Goal: Task Accomplishment & Management: Complete application form

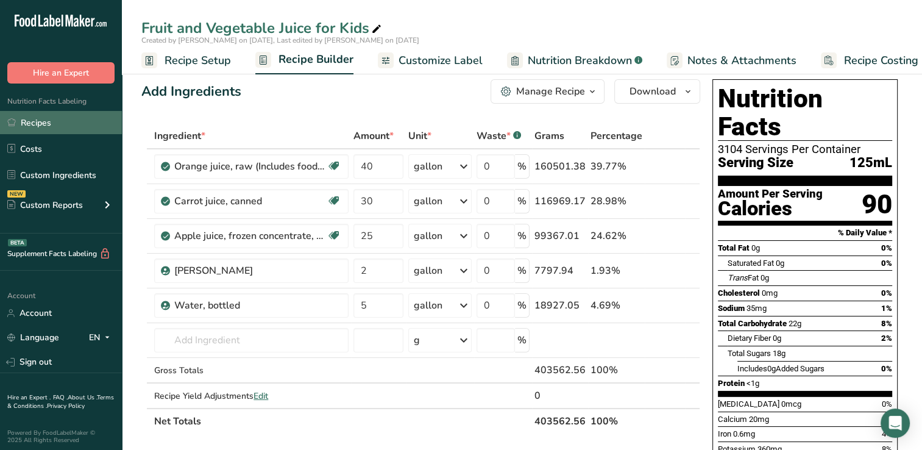
click at [36, 119] on link "Recipes" at bounding box center [61, 122] width 122 height 23
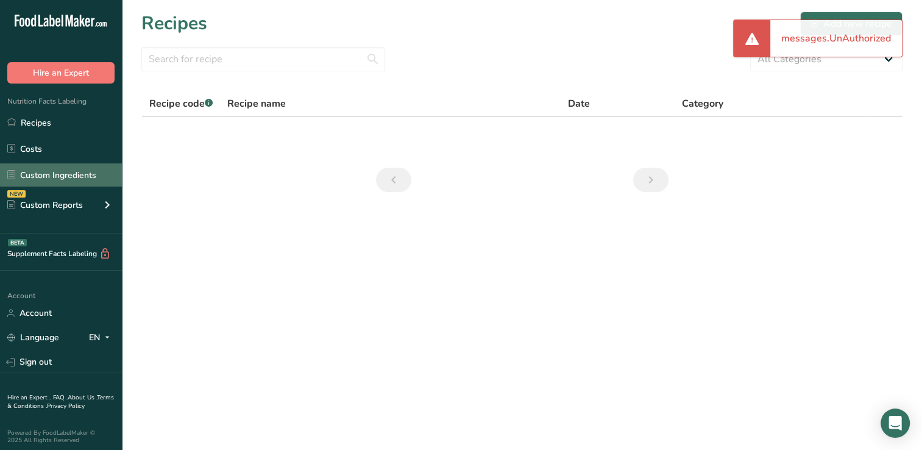
click at [53, 172] on link "Custom Ingredients" at bounding box center [61, 174] width 122 height 23
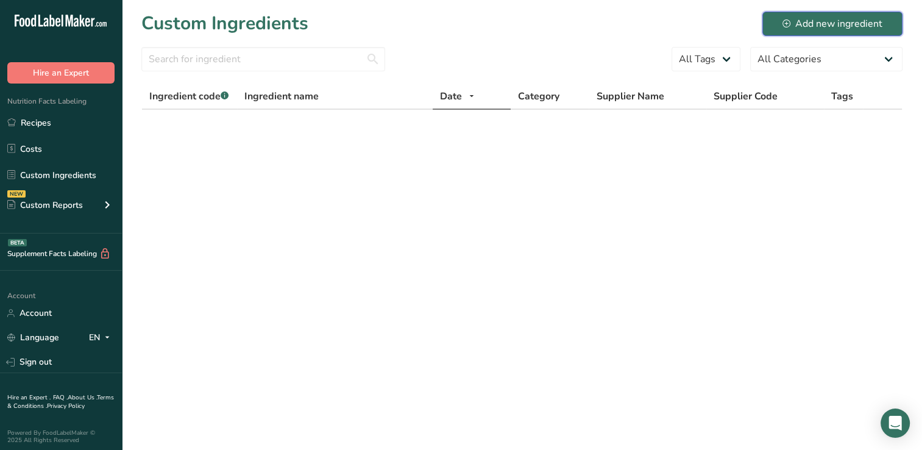
click at [839, 22] on div "Add new ingredient" at bounding box center [833, 23] width 100 height 15
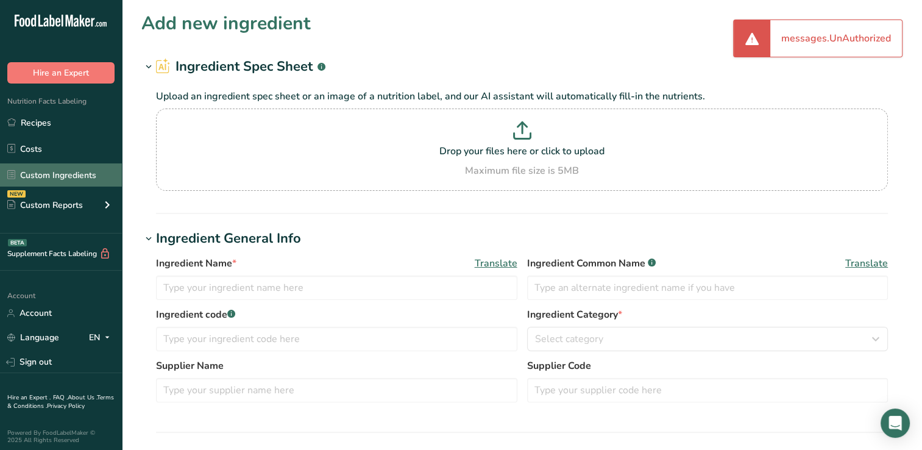
click at [50, 168] on link "Custom Ingredients" at bounding box center [61, 174] width 122 height 23
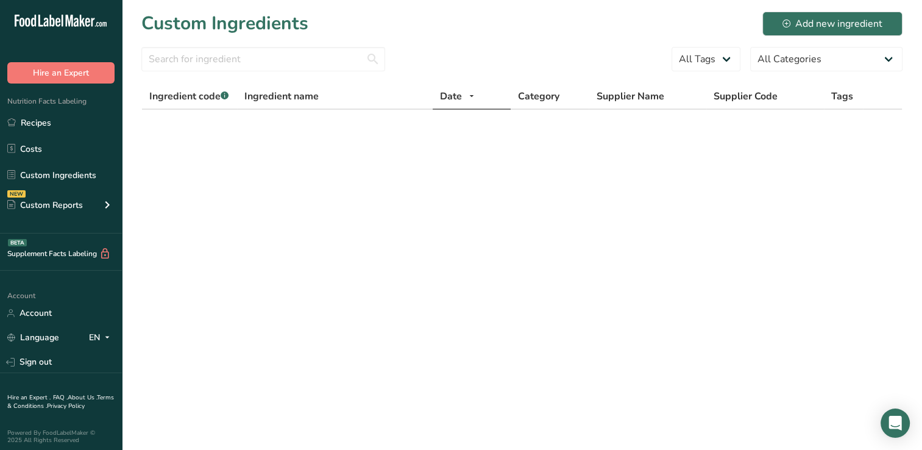
click at [629, 35] on div "Custom Ingredients Add new ingredient" at bounding box center [521, 23] width 761 height 27
click at [178, 57] on input "text" at bounding box center [263, 59] width 244 height 24
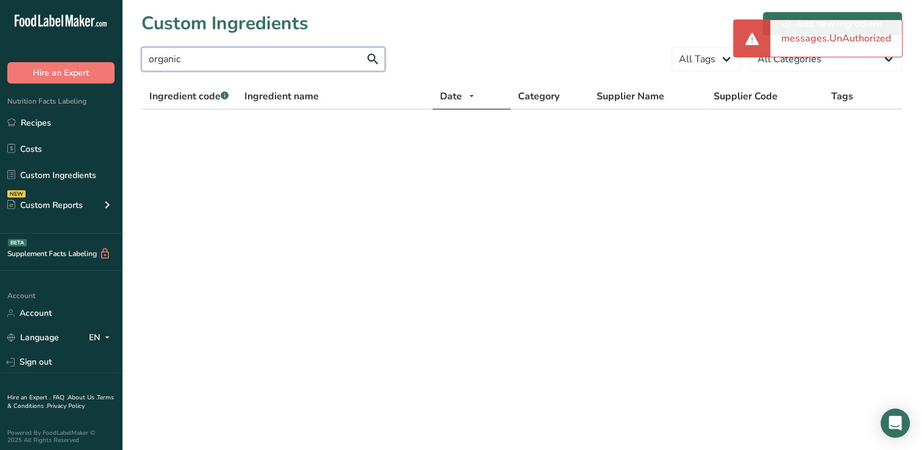
type input "organic"
drag, startPoint x: 833, startPoint y: 40, endPoint x: 663, endPoint y: 40, distance: 169.4
click at [663, 40] on section "Custom Ingredients Add new ingredient organic All Tags All Categories [DEMOGRAP…" at bounding box center [522, 82] width 800 height 165
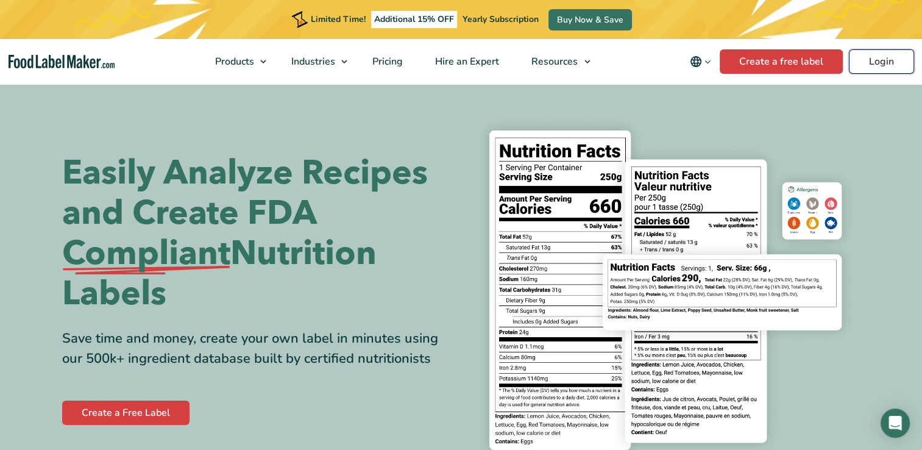
click at [885, 61] on link "Login" at bounding box center [881, 61] width 65 height 24
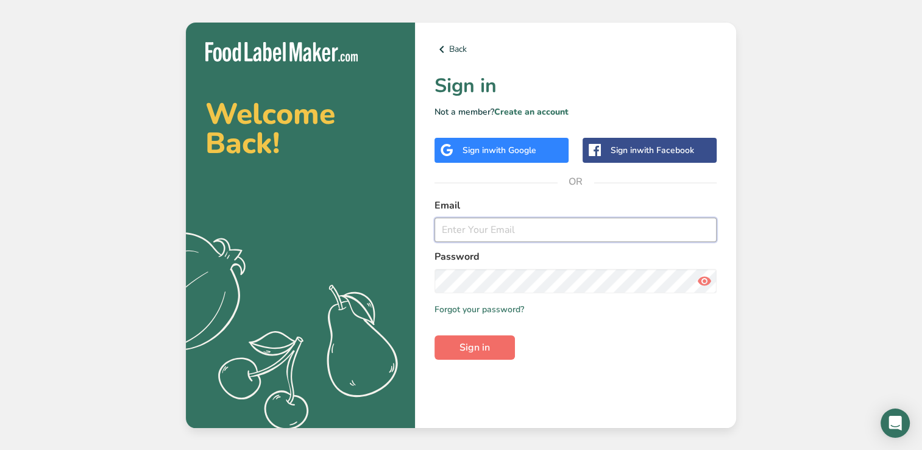
type input "mervyn.dsouza@sunberrylimited.com"
click at [489, 346] on span "Sign in" at bounding box center [475, 347] width 30 height 15
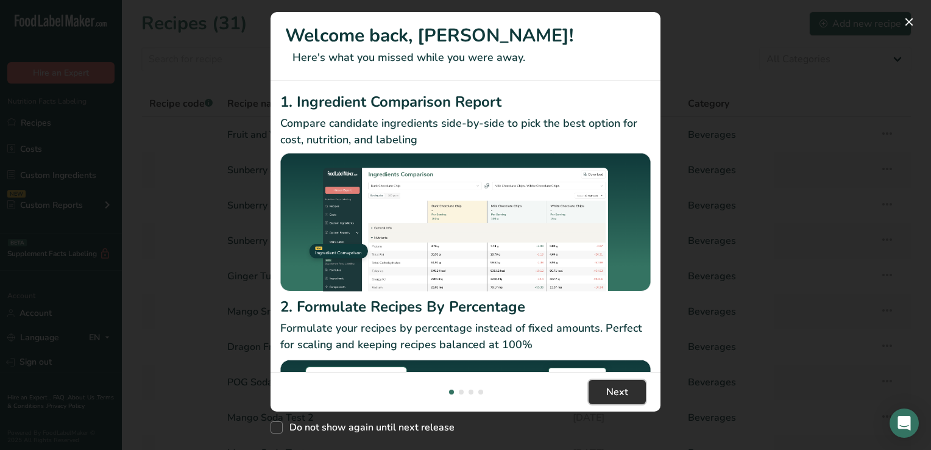
click at [634, 392] on button "Next" at bounding box center [617, 392] width 57 height 24
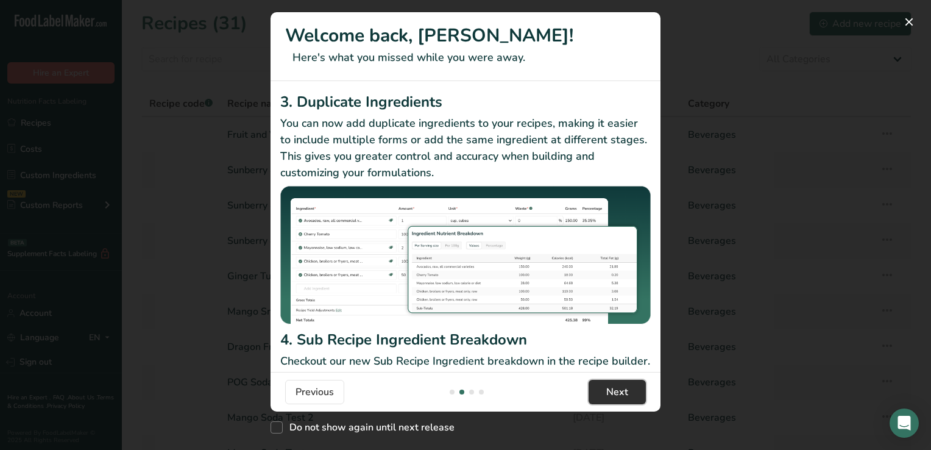
click at [634, 392] on button "Next" at bounding box center [617, 392] width 57 height 24
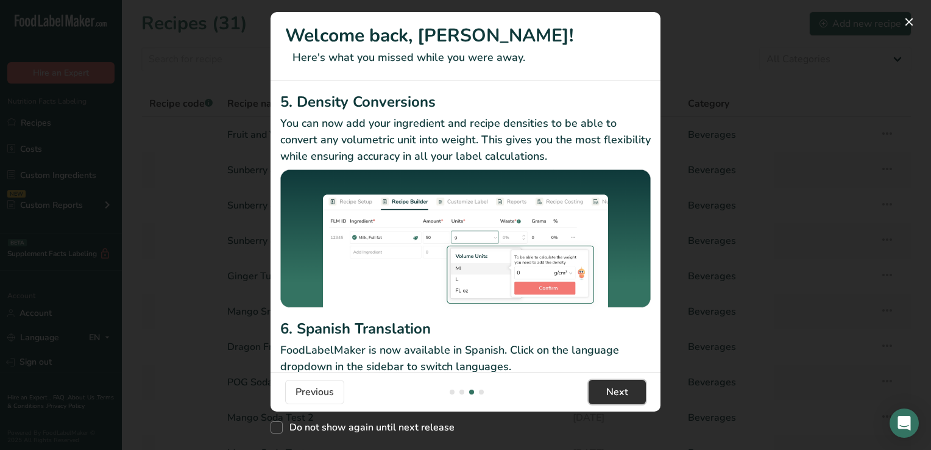
click at [634, 392] on button "Next" at bounding box center [617, 392] width 57 height 24
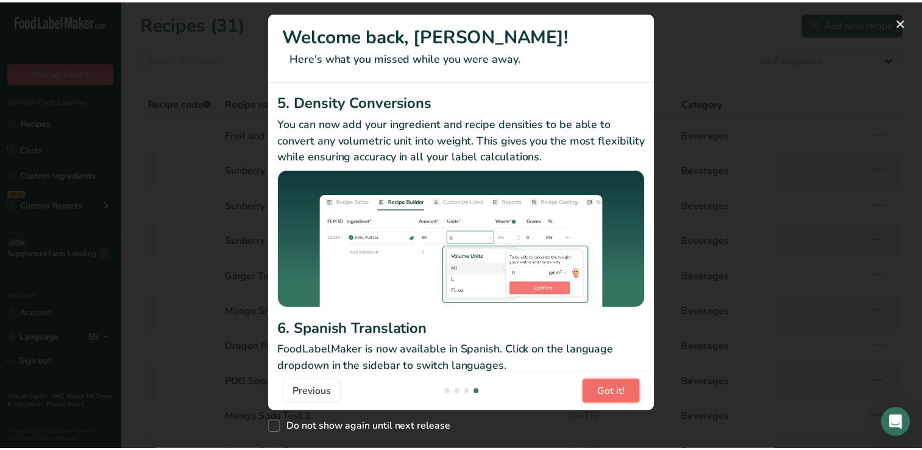
scroll to position [0, 1170]
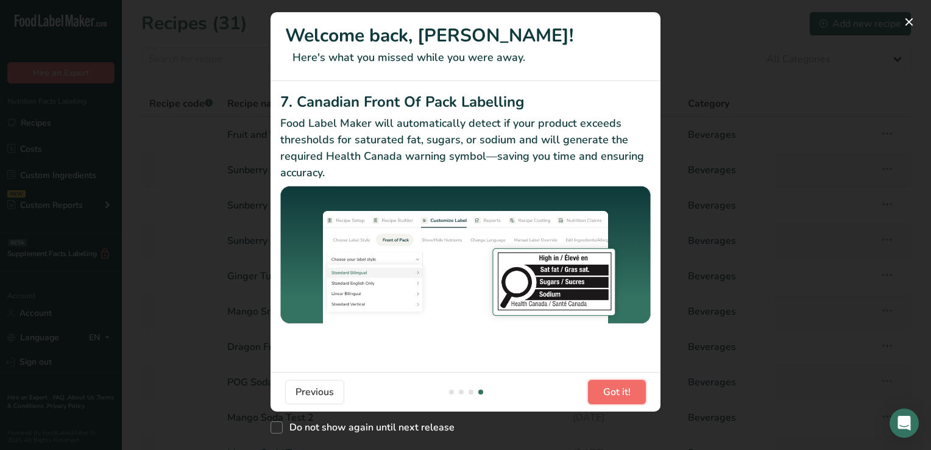
click at [634, 392] on button "Got it!" at bounding box center [617, 392] width 58 height 24
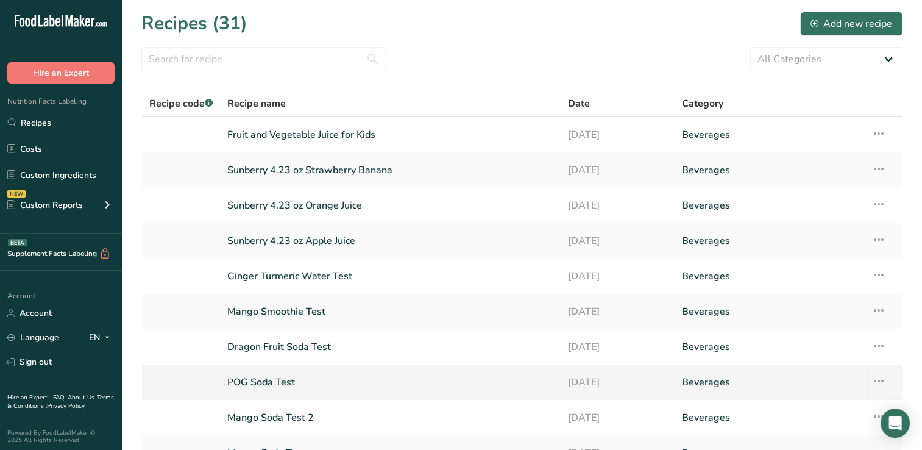
click at [634, 392] on link "11-09-2025" at bounding box center [617, 382] width 99 height 26
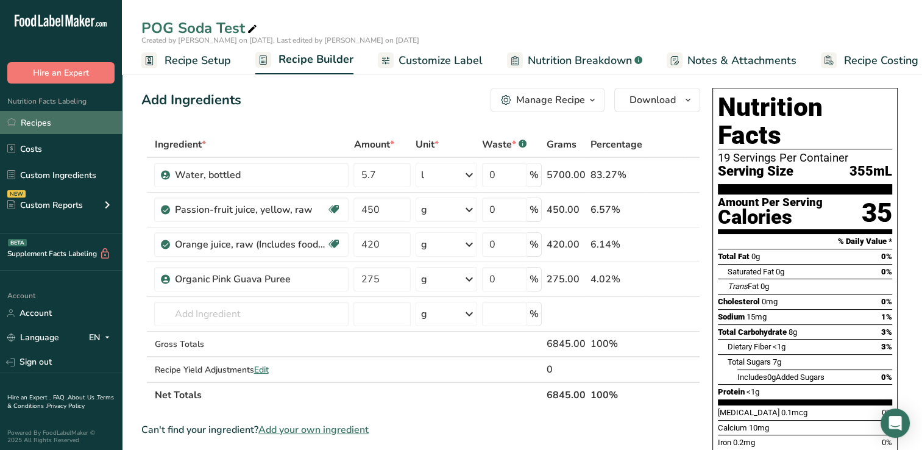
click at [43, 122] on link "Recipes" at bounding box center [61, 122] width 122 height 23
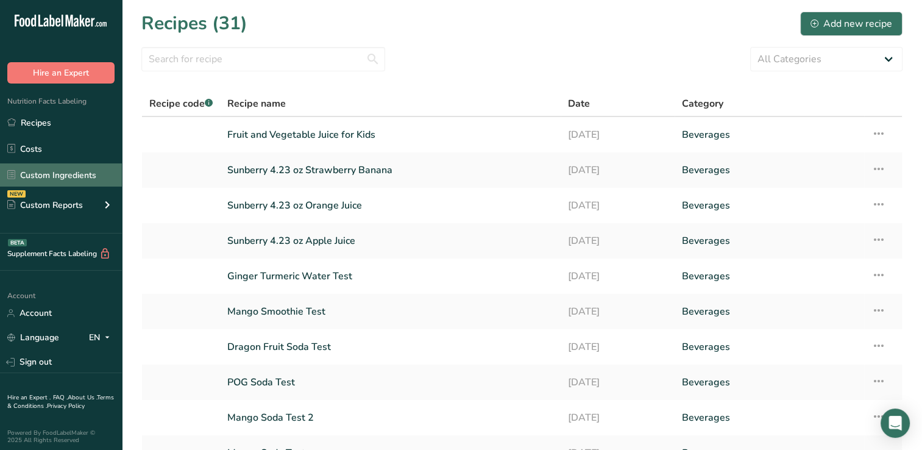
click at [59, 174] on link "Custom Ingredients" at bounding box center [61, 174] width 122 height 23
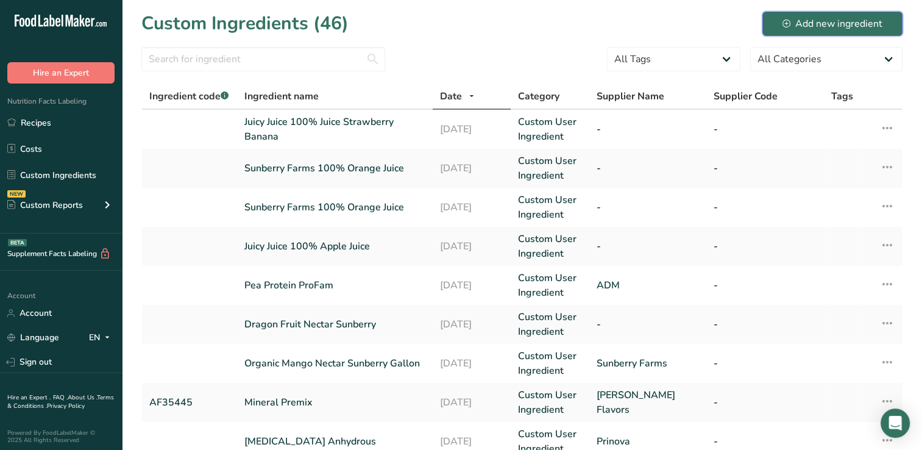
click at [802, 21] on div "Add new ingredient" at bounding box center [833, 23] width 100 height 15
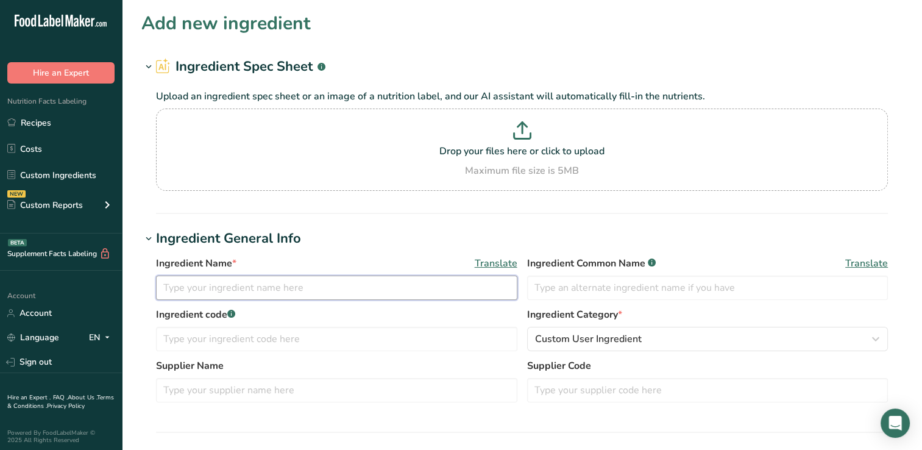
click at [172, 291] on input "text" at bounding box center [336, 287] width 361 height 24
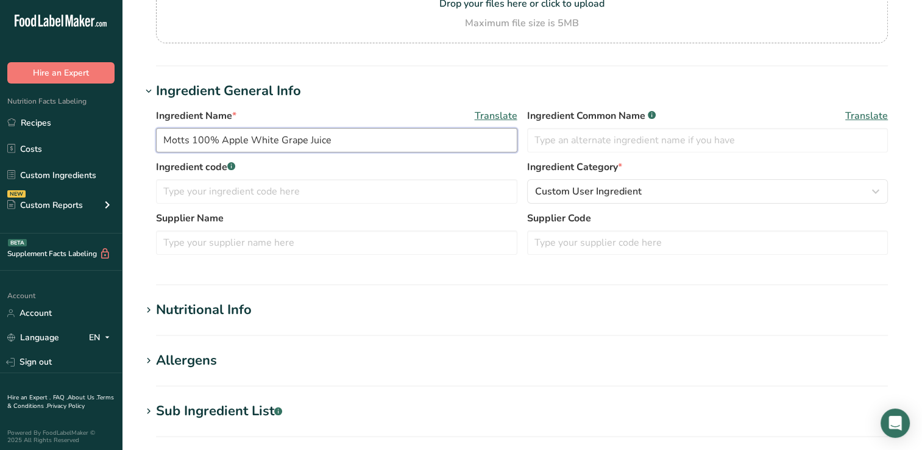
scroll to position [268, 0]
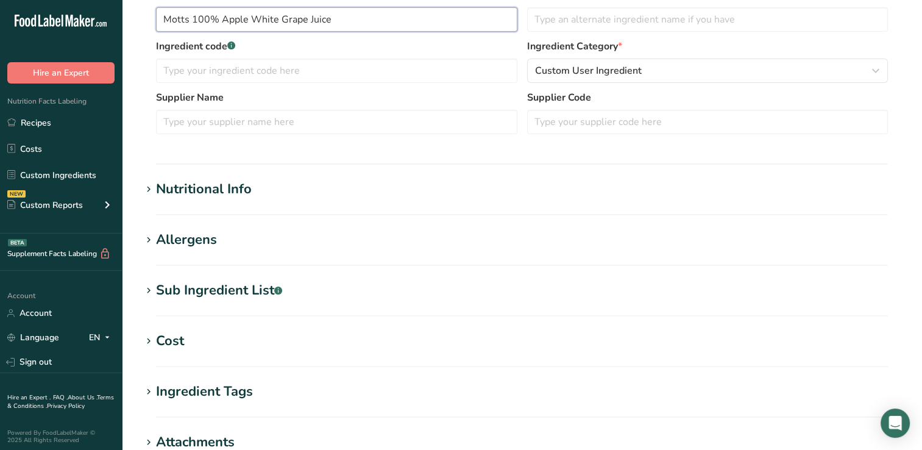
type input "Motts 100% Apple White Grape Juice"
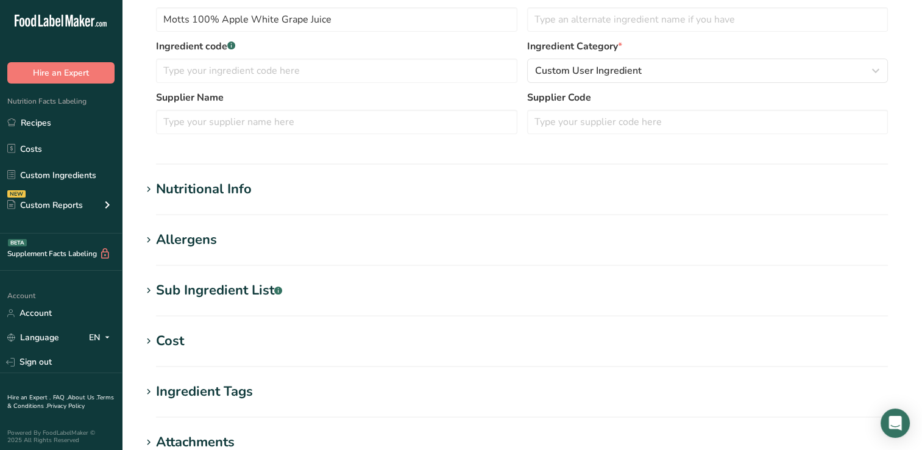
click at [222, 190] on div "Nutritional Info" at bounding box center [204, 189] width 96 height 20
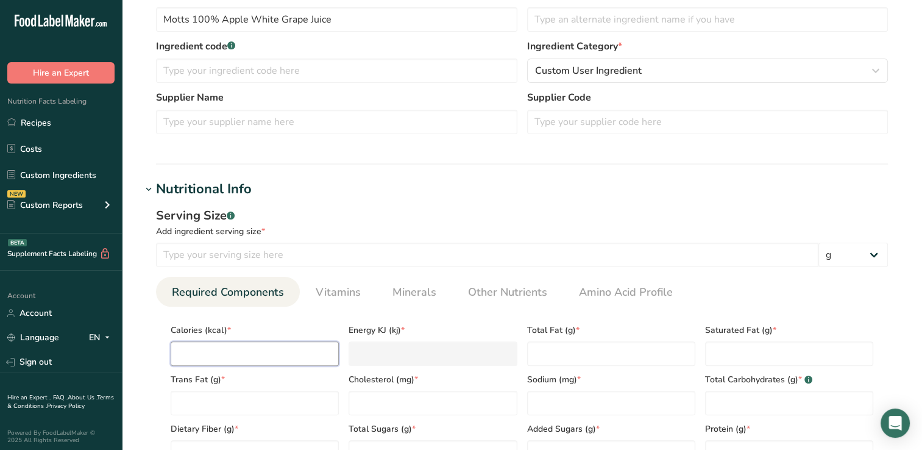
click at [194, 347] on input "number" at bounding box center [255, 353] width 168 height 24
click at [165, 255] on input "number" at bounding box center [487, 255] width 662 height 24
type input "240"
click at [829, 255] on select "g kg mg mcg lb oz l mL fl oz tbsp tsp cup qt gallon" at bounding box center [852, 255] width 69 height 24
select select "17"
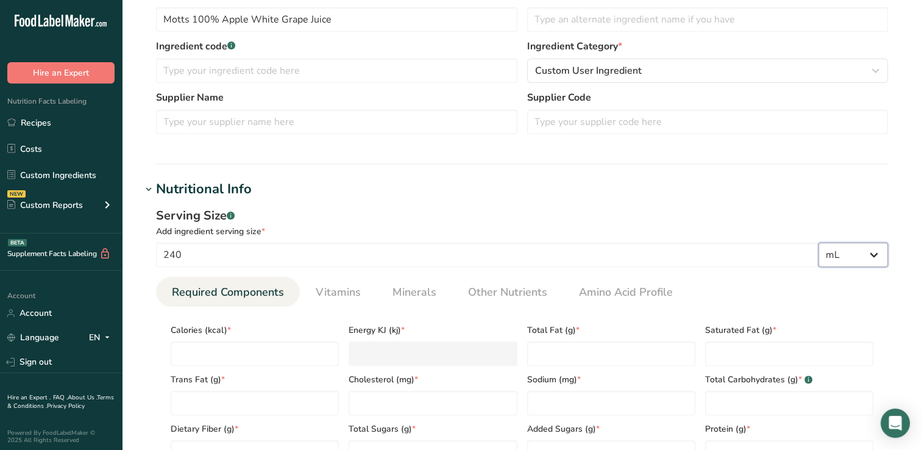
click at [818, 243] on select "g kg mg mcg lb oz l mL fl oz tbsp tsp cup qt gallon" at bounding box center [852, 255] width 69 height 24
select select "22"
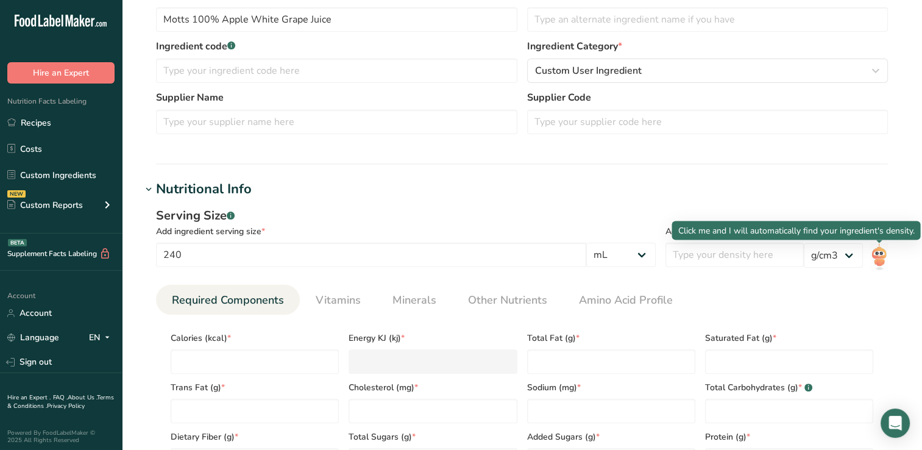
click at [879, 255] on img at bounding box center [879, 256] width 18 height 27
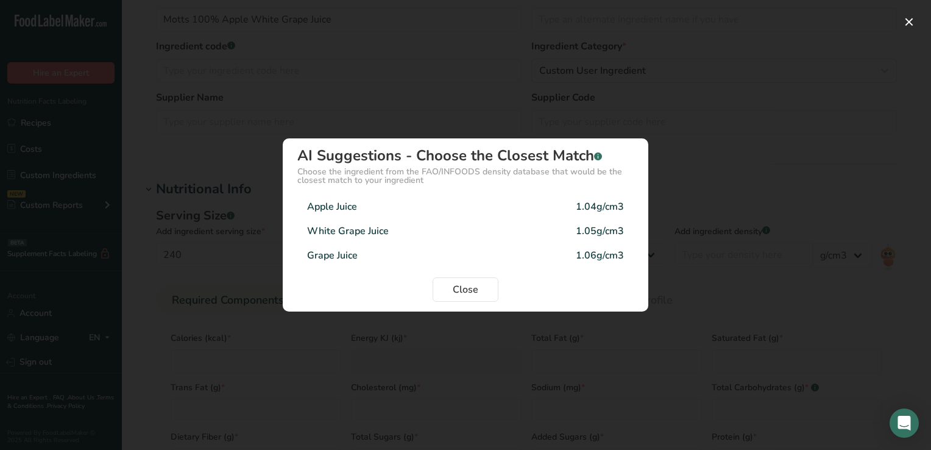
click at [344, 208] on div "Apple Juice" at bounding box center [332, 206] width 50 height 15
type input "1.04"
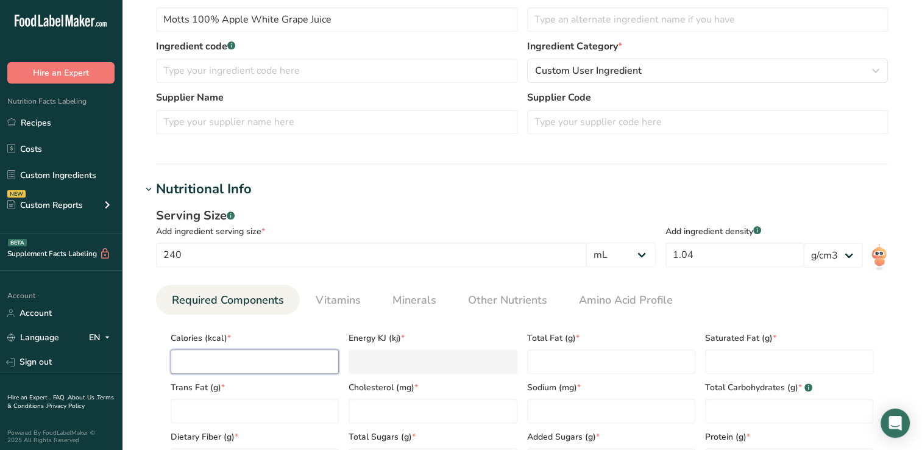
click at [189, 359] on input "number" at bounding box center [255, 361] width 168 height 24
type input "1"
type KJ "4.2"
type input "13"
type KJ "54.4"
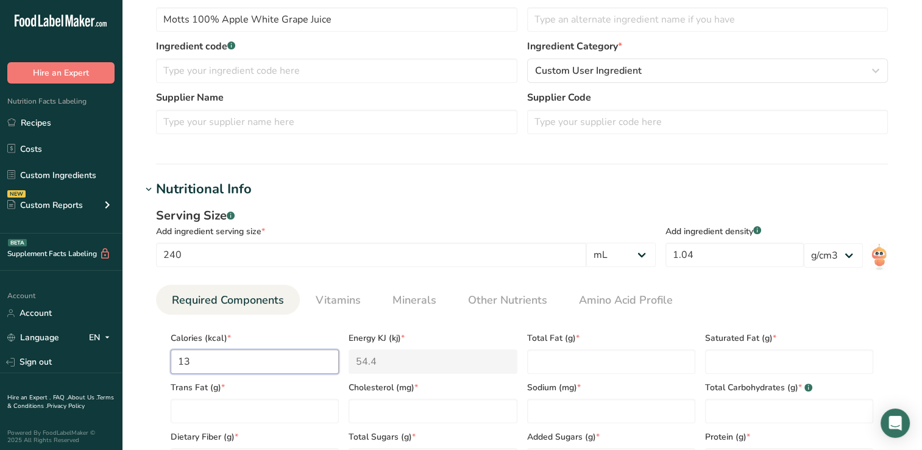
type input "130"
type KJ "543.9"
type input "130"
drag, startPoint x: 541, startPoint y: 360, endPoint x: 532, endPoint y: 358, distance: 8.9
click at [532, 358] on Fat "number" at bounding box center [611, 361] width 168 height 24
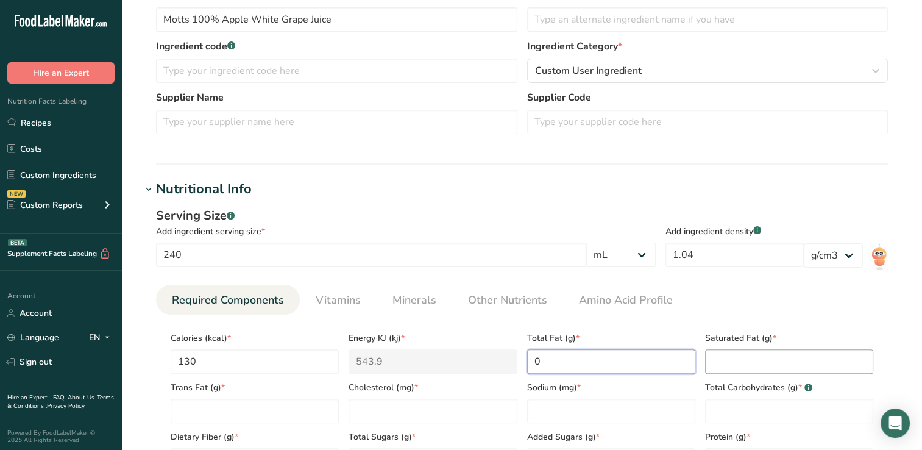
type Fat "0"
drag, startPoint x: 722, startPoint y: 358, endPoint x: 680, endPoint y: 324, distance: 53.7
click at [680, 324] on div "Total Fat (g) * 0" at bounding box center [611, 348] width 178 height 49
click at [728, 362] on Fat "number" at bounding box center [789, 361] width 168 height 24
type Fat "0"
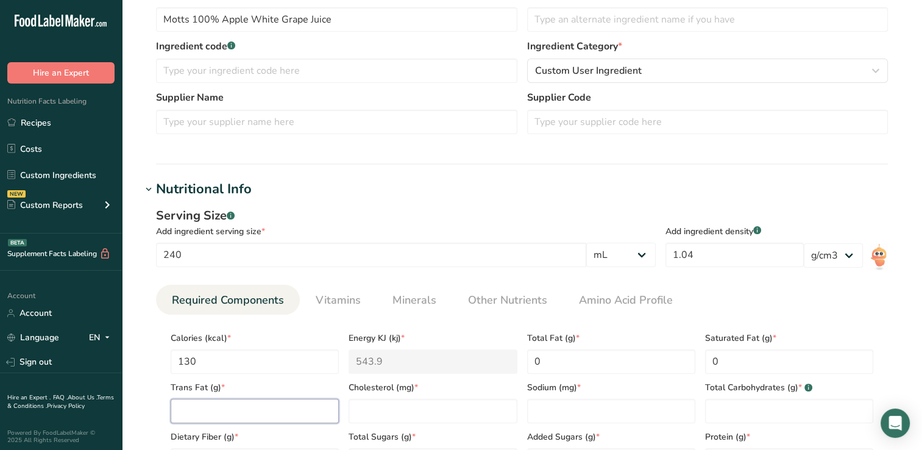
click at [176, 413] on Fat "number" at bounding box center [255, 411] width 168 height 24
type Fat "0"
click at [369, 413] on input "number" at bounding box center [433, 411] width 168 height 24
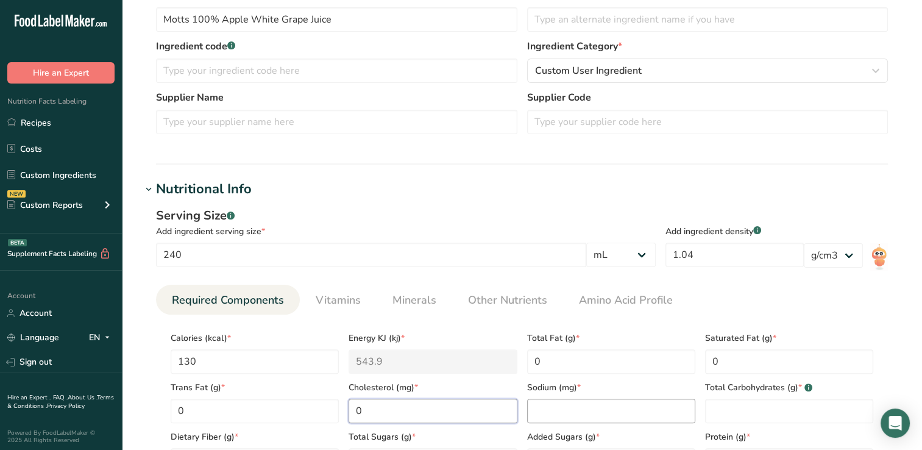
type input "0"
click at [553, 411] on input "number" at bounding box center [611, 411] width 168 height 24
type input "30"
click at [723, 408] on Carbohydrates "number" at bounding box center [789, 411] width 168 height 24
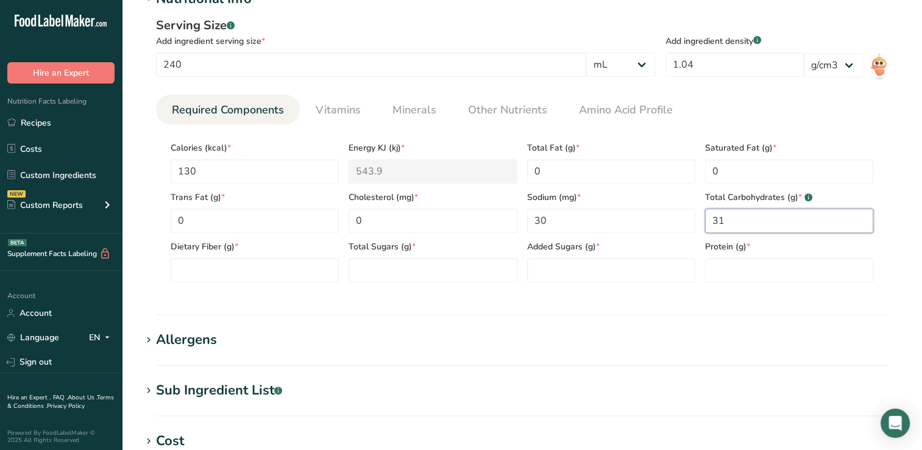
scroll to position [471, 0]
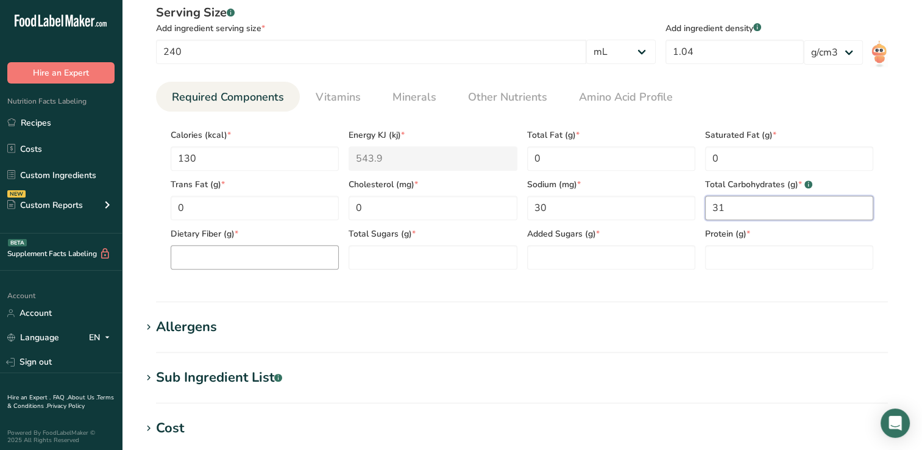
type Carbohydrates "31"
click at [187, 255] on Fiber "number" at bounding box center [255, 257] width 168 height 24
type Fiber "0"
type Sugars "30"
click at [540, 257] on Sugars "number" at bounding box center [611, 257] width 168 height 24
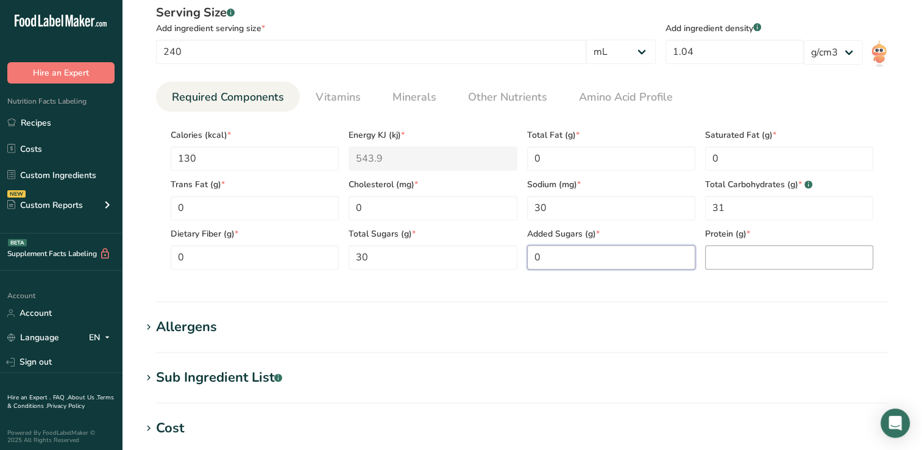
type Sugars "0"
drag, startPoint x: 707, startPoint y: 255, endPoint x: 623, endPoint y: 224, distance: 89.1
click at [623, 224] on div "Added Sugars (g) * 0" at bounding box center [611, 244] width 178 height 49
click at [724, 254] on input "number" at bounding box center [789, 257] width 168 height 24
type input "0"
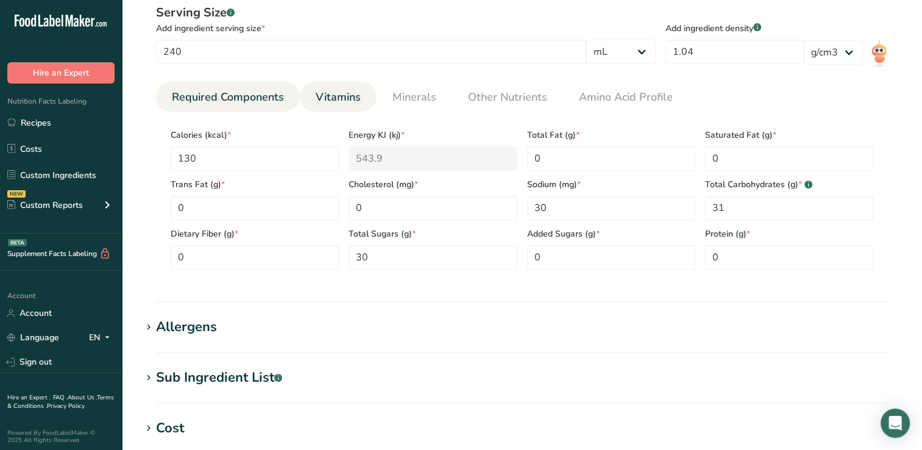
click at [338, 94] on span "Vitamins" at bounding box center [338, 97] width 45 height 16
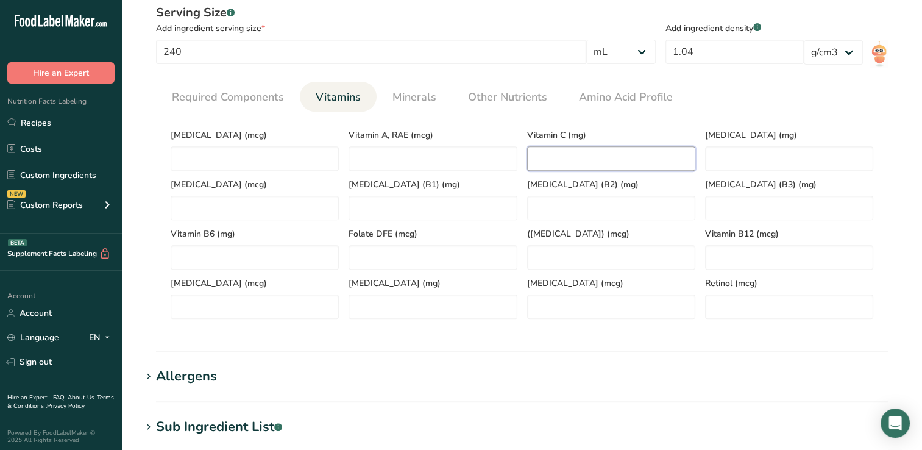
click at [556, 153] on C "number" at bounding box center [611, 158] width 168 height 24
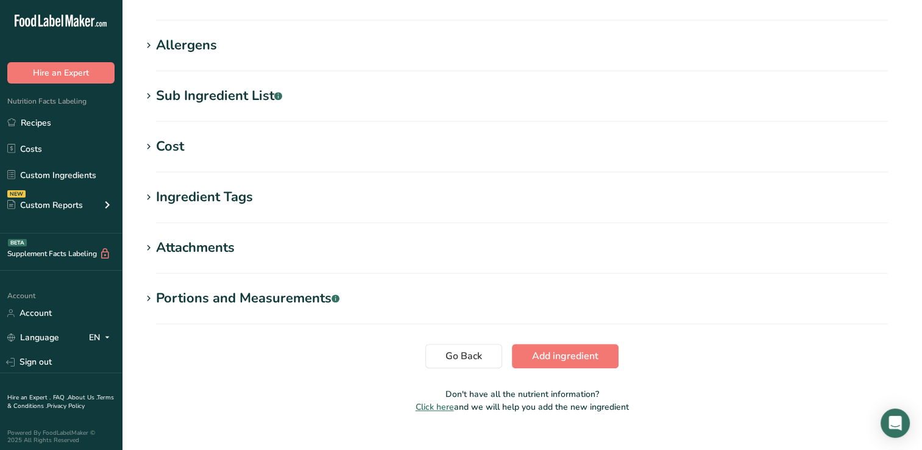
scroll to position [824, 0]
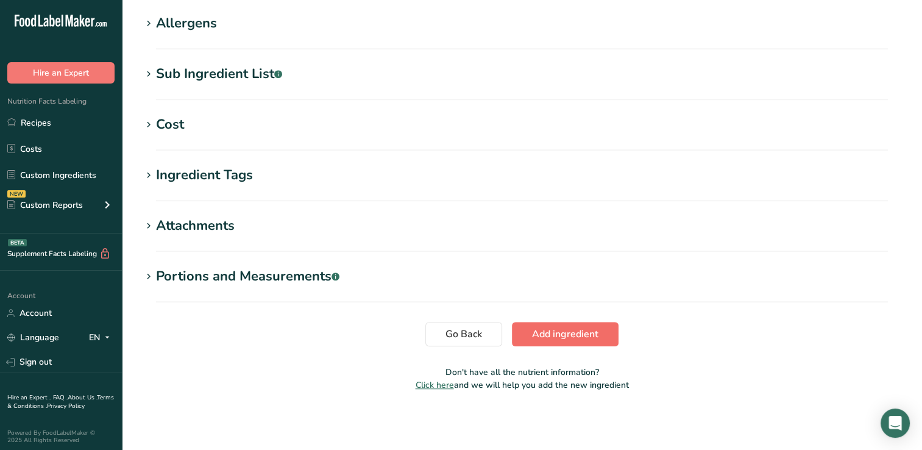
type C "90"
click at [561, 334] on span "Add ingredient" at bounding box center [565, 334] width 66 height 15
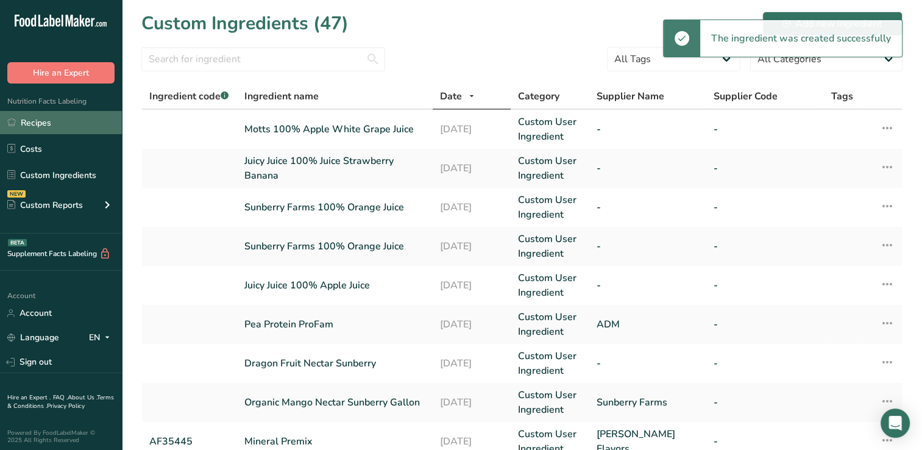
click at [33, 123] on link "Recipes" at bounding box center [61, 122] width 122 height 23
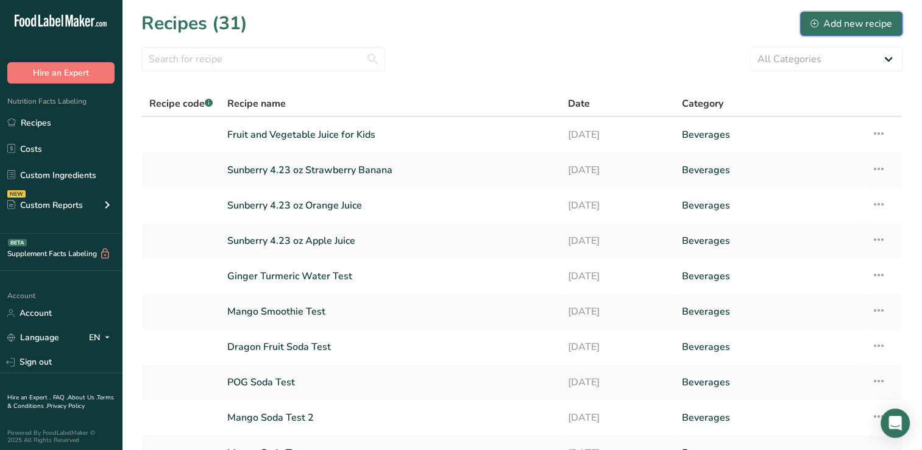
click at [846, 21] on div "Add new recipe" at bounding box center [852, 23] width 82 height 15
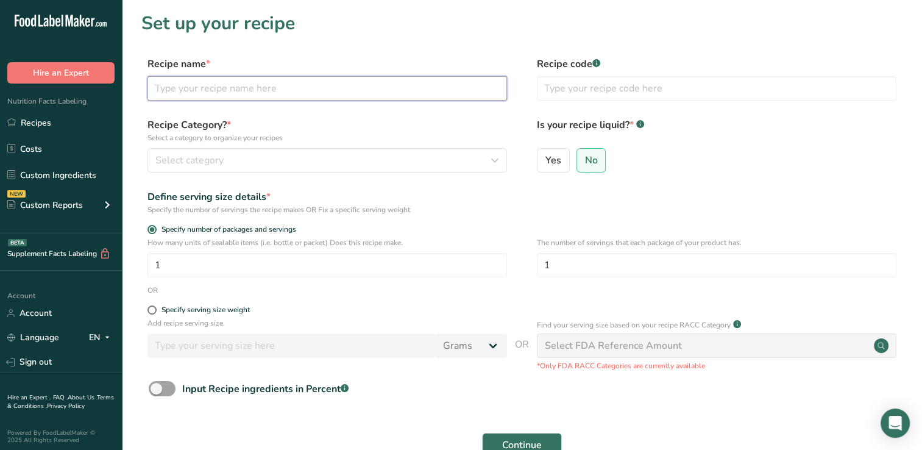
click at [168, 88] on input "text" at bounding box center [327, 88] width 360 height 24
type input "Sunberry"
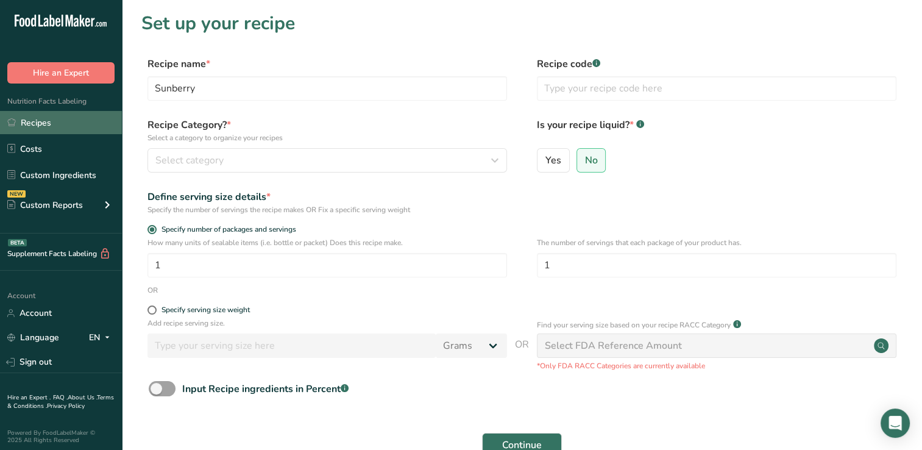
click at [41, 121] on link "Recipes" at bounding box center [61, 122] width 122 height 23
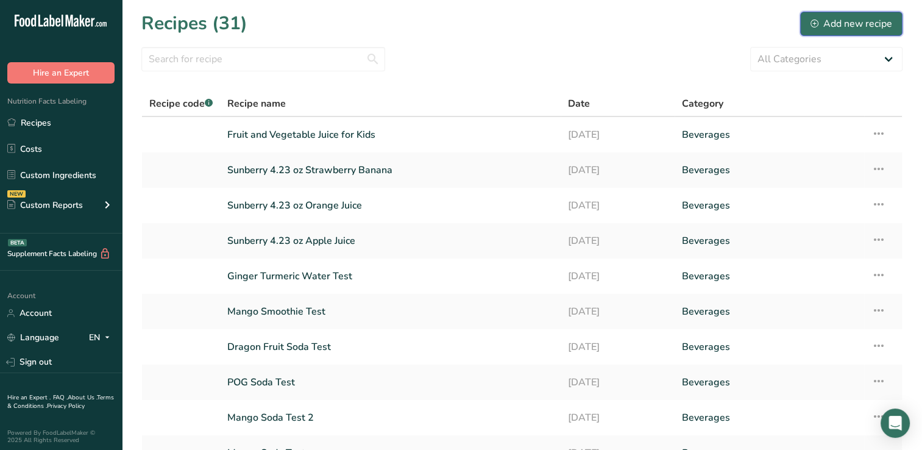
click at [846, 21] on div "Add new recipe" at bounding box center [852, 23] width 82 height 15
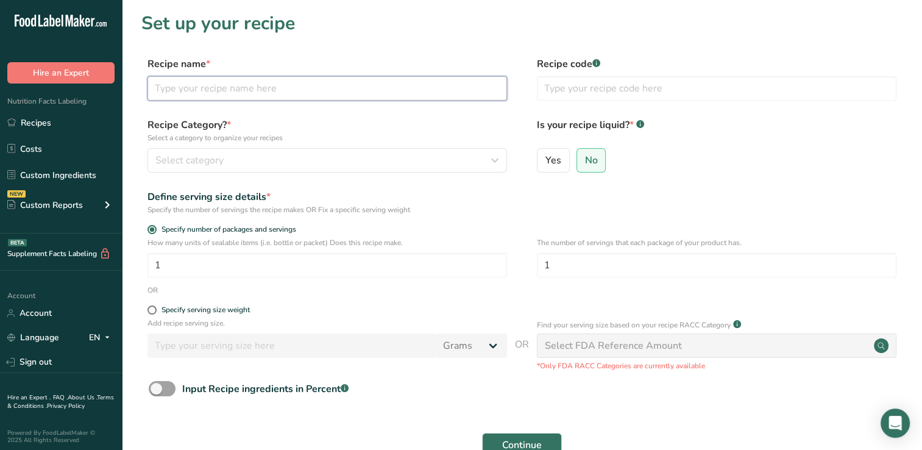
click at [154, 94] on input "text" at bounding box center [327, 88] width 360 height 24
drag, startPoint x: 295, startPoint y: 91, endPoint x: 107, endPoint y: 91, distance: 188.3
click at [107, 91] on div ".a-20{fill:#fff;} Hire an Expert Nutrition Facts Labeling Recipes Costs Custom …" at bounding box center [461, 273] width 922 height 547
type input "Sunberry 4.23 oz Apple Grape"
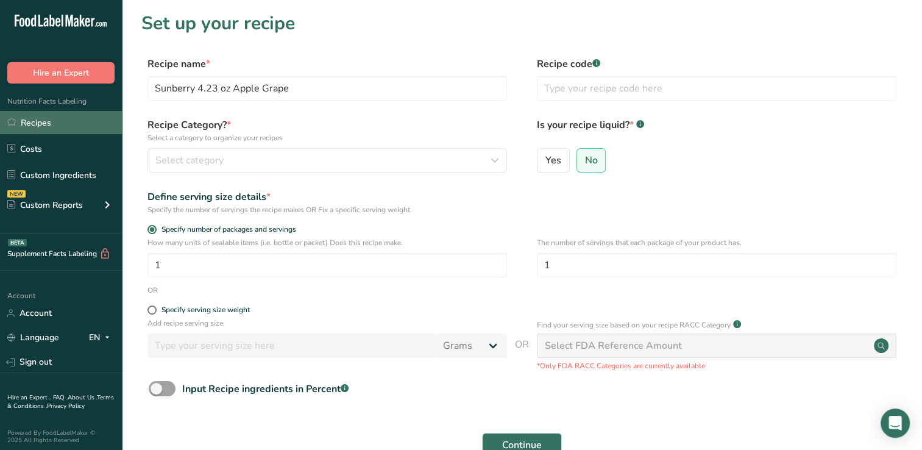
click at [49, 121] on link "Recipes" at bounding box center [61, 122] width 122 height 23
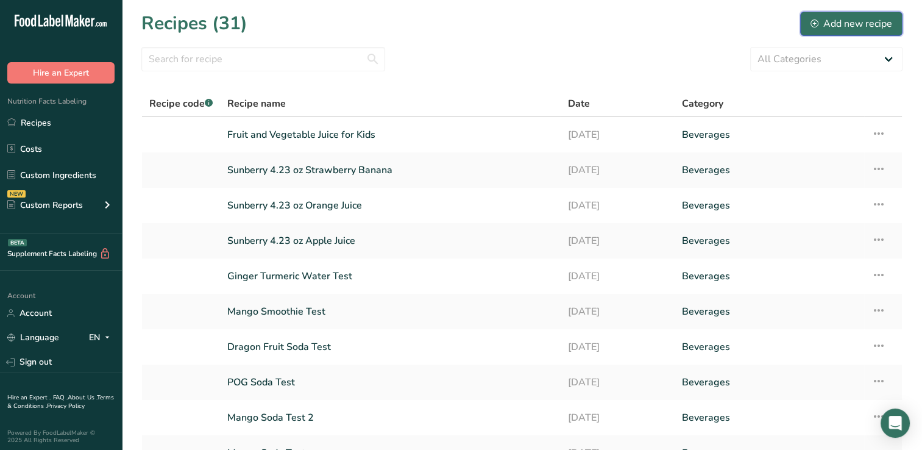
click at [843, 20] on div "Add new recipe" at bounding box center [852, 23] width 82 height 15
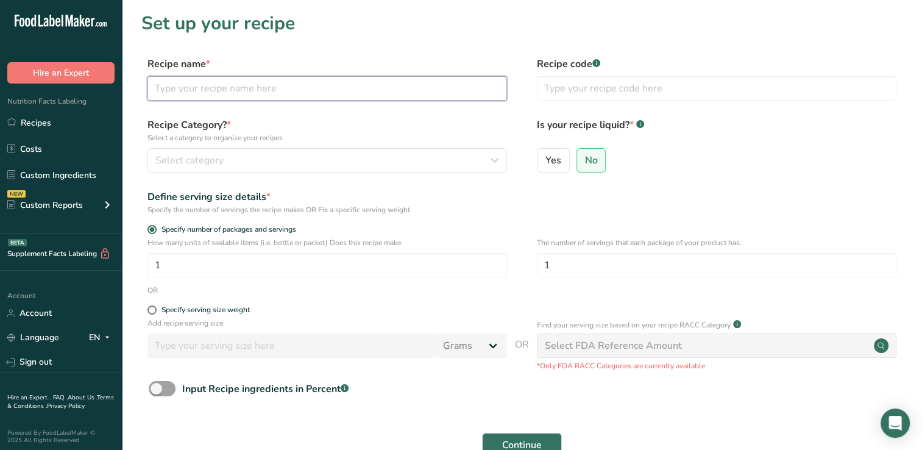
click at [180, 88] on input "text" at bounding box center [327, 88] width 360 height 24
paste input "Sunberry 4.23 oz Apple Grape"
type input "Sunberry 4.23 oz Apple Grape"
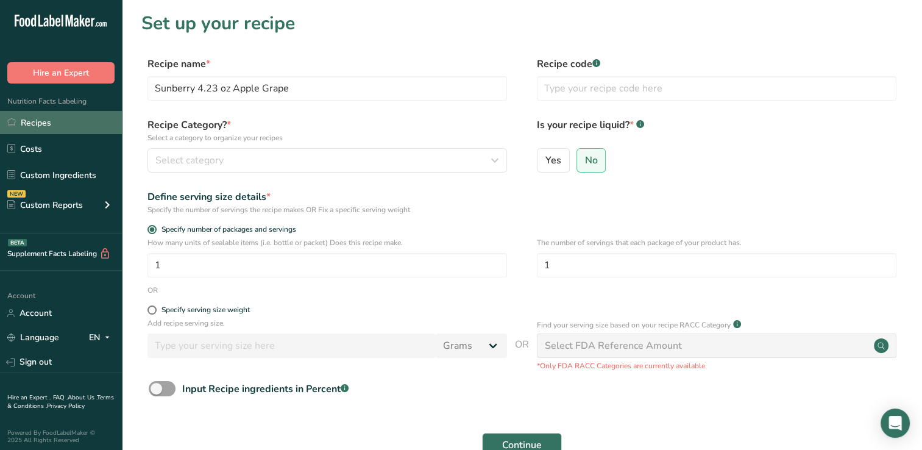
click at [42, 121] on link "Recipes" at bounding box center [61, 122] width 122 height 23
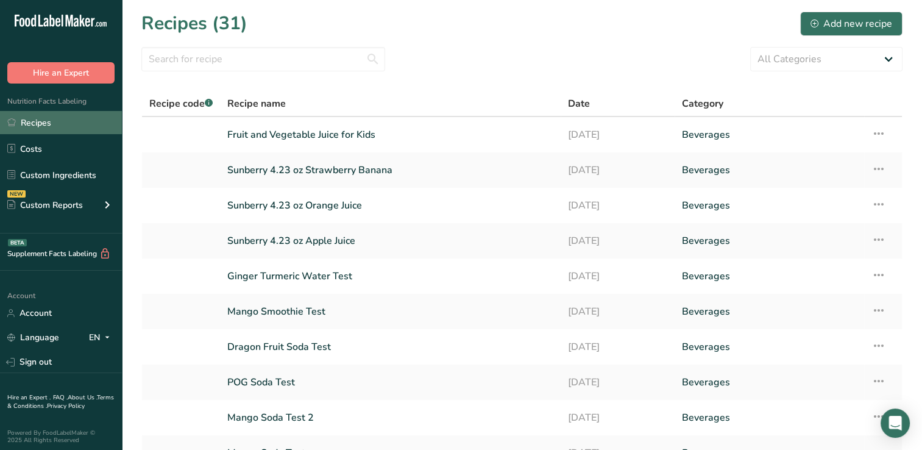
click at [49, 120] on link "Recipes" at bounding box center [61, 122] width 122 height 23
click at [849, 23] on div "Add new recipe" at bounding box center [852, 23] width 82 height 15
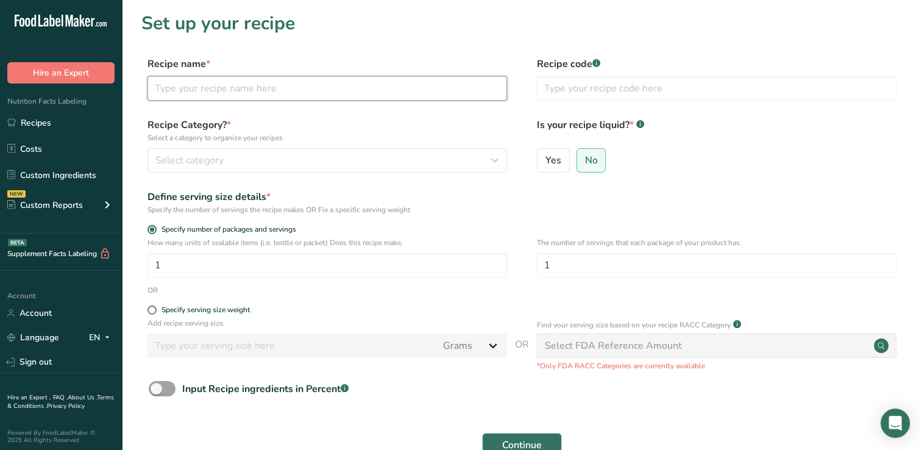
click at [174, 88] on input "text" at bounding box center [327, 88] width 360 height 24
paste input "Sunberry 4.23 oz Apple Grape"
type input "Sunberry 4.23 oz Apple Grape Juice"
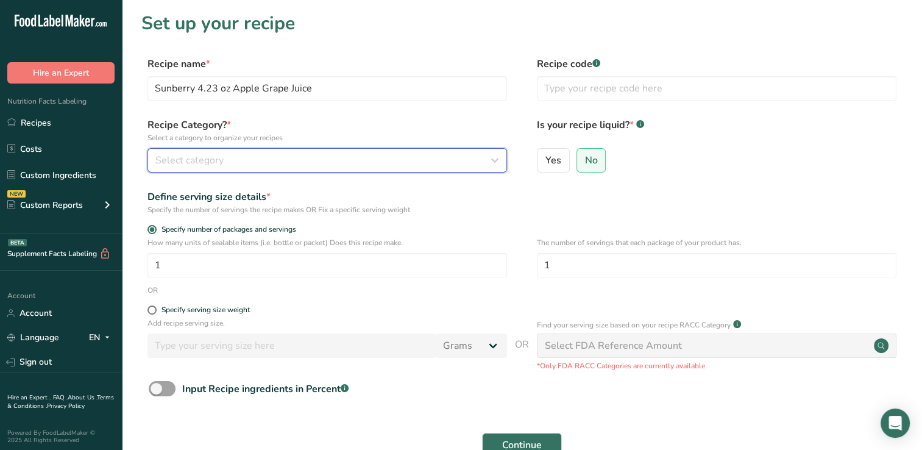
click at [495, 160] on icon "button" at bounding box center [495, 160] width 15 height 22
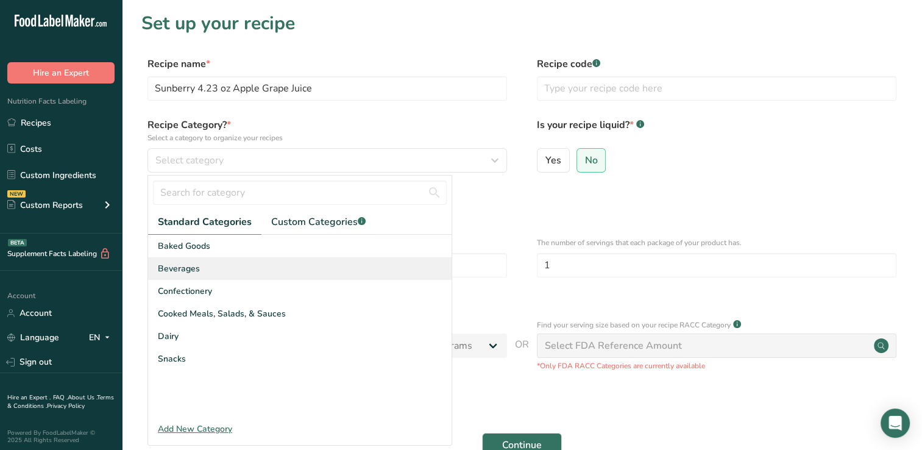
click at [169, 266] on span "Beverages" at bounding box center [179, 268] width 42 height 13
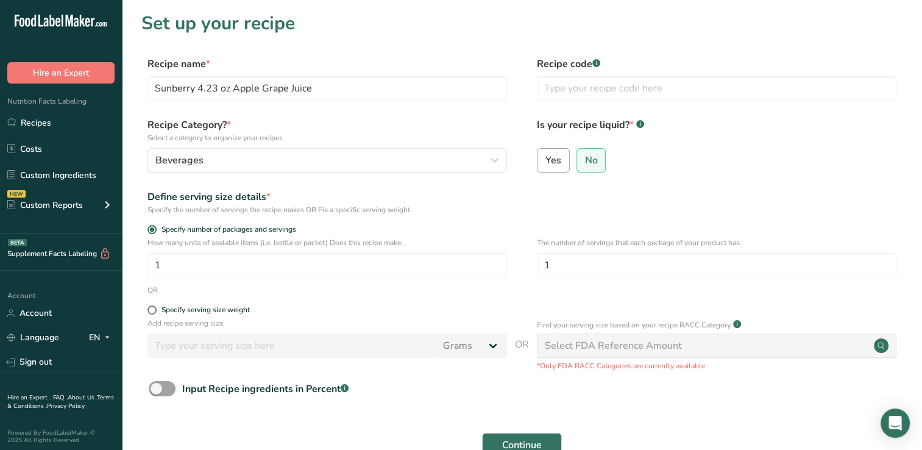
click at [556, 160] on span "Yes" at bounding box center [553, 160] width 16 height 12
click at [545, 160] on input "Yes" at bounding box center [542, 160] width 8 height 8
radio input "true"
radio input "false"
select select "22"
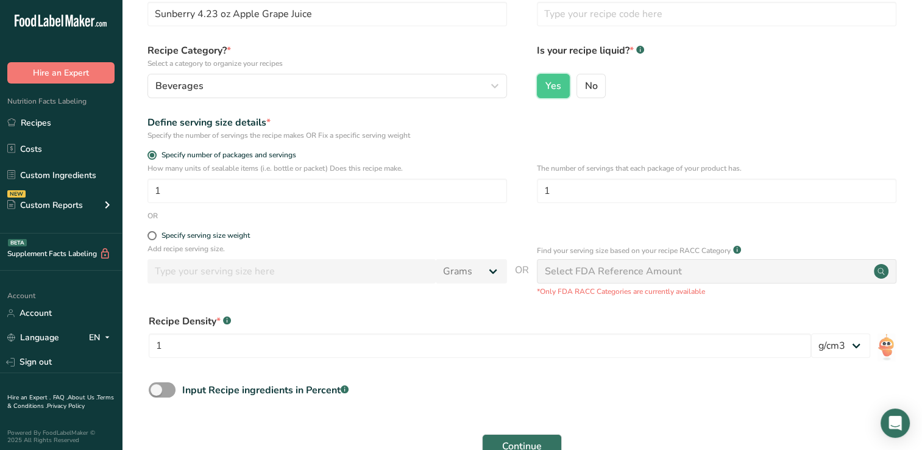
scroll to position [76, 0]
click at [153, 233] on span at bounding box center [151, 234] width 9 height 9
click at [153, 233] on input "Specify serving size weight" at bounding box center [151, 234] width 8 height 8
radio input "true"
radio input "false"
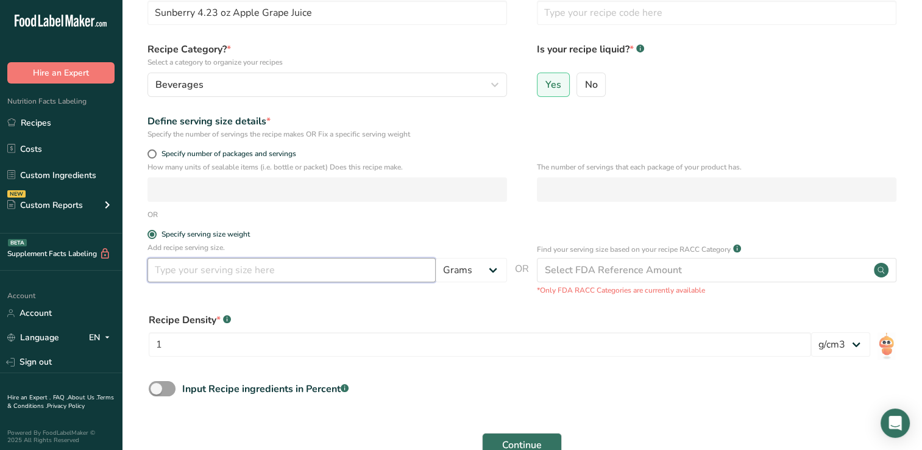
click at [168, 270] on input "number" at bounding box center [291, 270] width 288 height 24
type input "125"
click at [491, 269] on select "Grams kg mg mcg lb oz l mL fl oz tbsp tsp cup qt gallon" at bounding box center [471, 270] width 71 height 24
select select "17"
click at [436, 258] on select "Grams kg mg mcg lb oz l mL fl oz tbsp tsp cup qt gallon" at bounding box center [471, 270] width 71 height 24
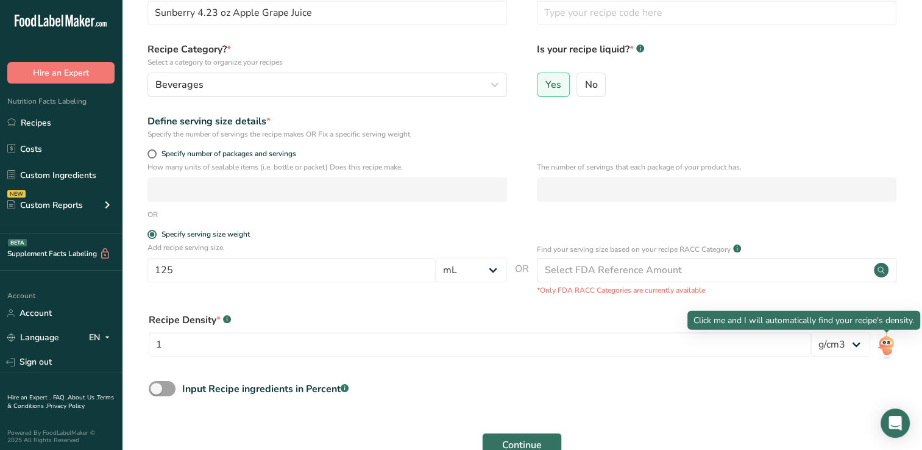
click at [887, 344] on img at bounding box center [887, 345] width 18 height 27
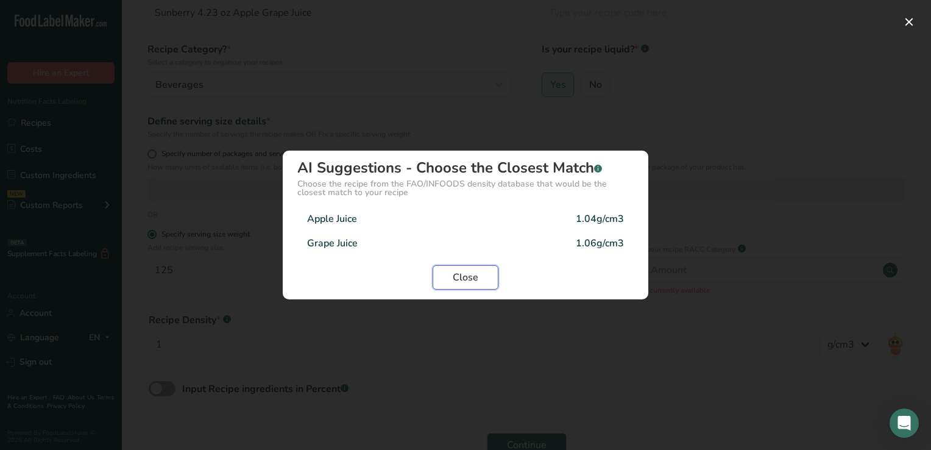
click at [485, 274] on button "Close" at bounding box center [466, 277] width 66 height 24
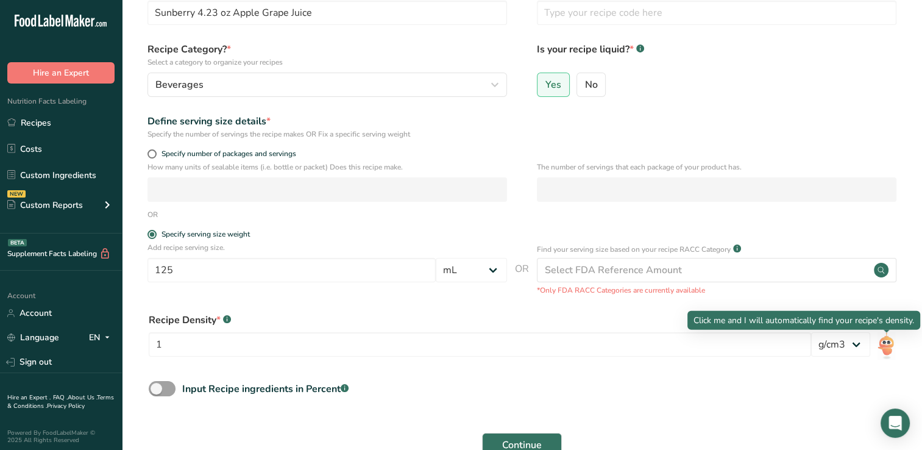
click at [884, 342] on img at bounding box center [887, 345] width 18 height 27
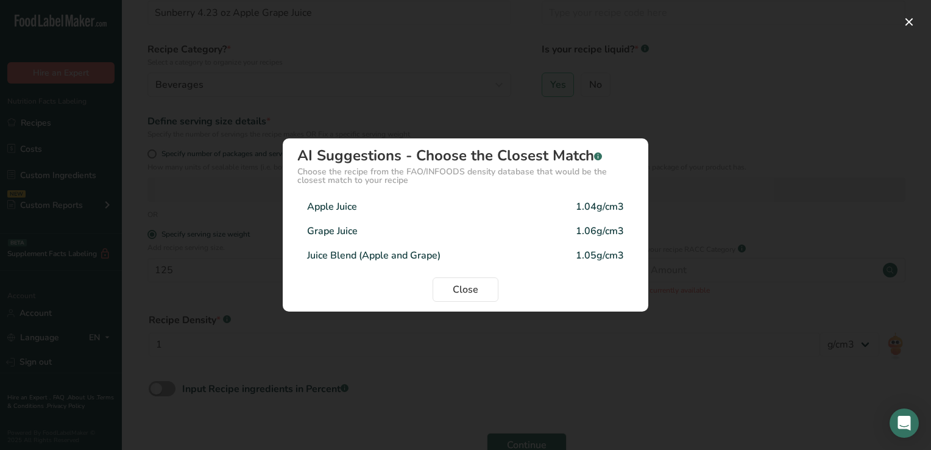
click at [405, 252] on div "Juice Blend (Apple and Grape)" at bounding box center [373, 255] width 133 height 15
type input "1.05"
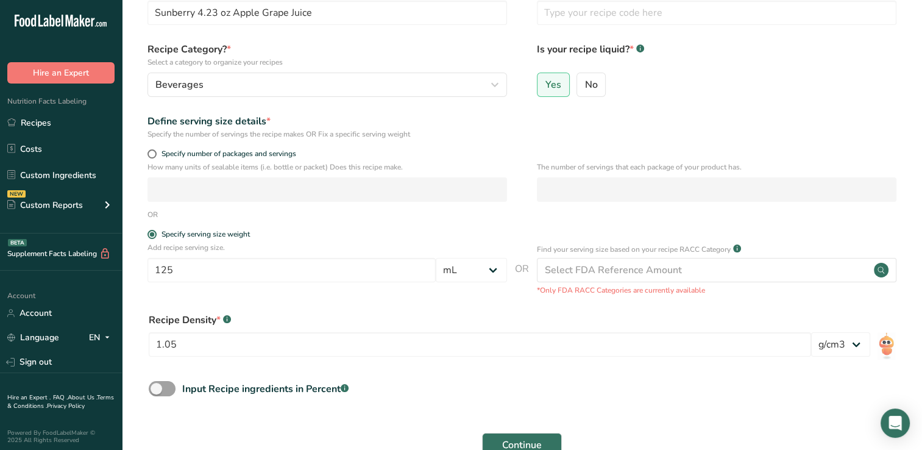
scroll to position [173, 0]
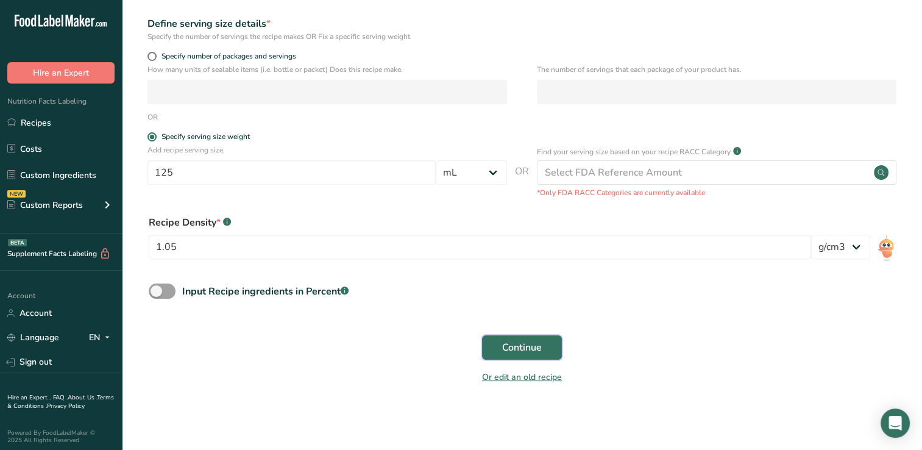
click at [528, 347] on span "Continue" at bounding box center [522, 347] width 40 height 15
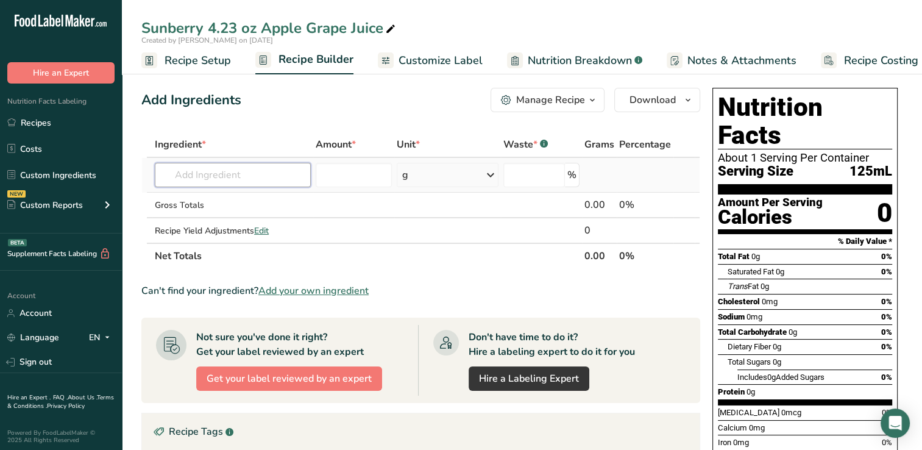
click at [180, 175] on input "text" at bounding box center [233, 175] width 156 height 24
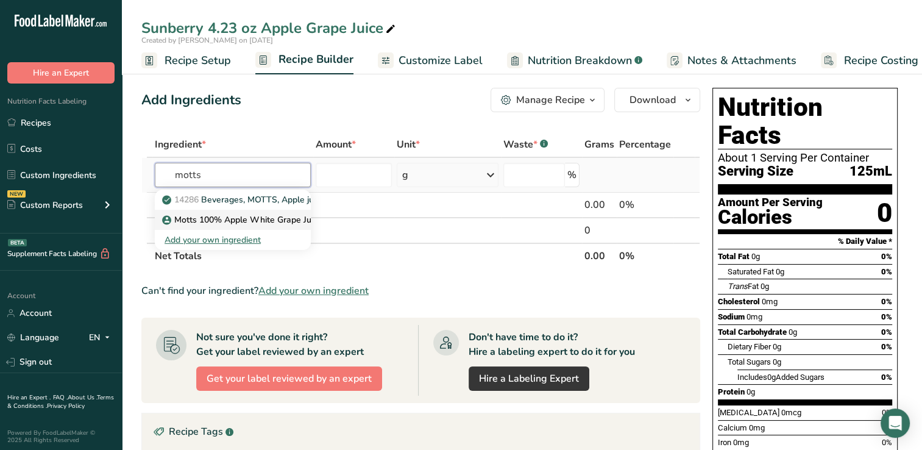
type input "motts"
click at [249, 217] on p "Motts 100% Apple White Grape Juice" at bounding box center [244, 219] width 158 height 13
type input "Motts 100% Apple White Grape Juice"
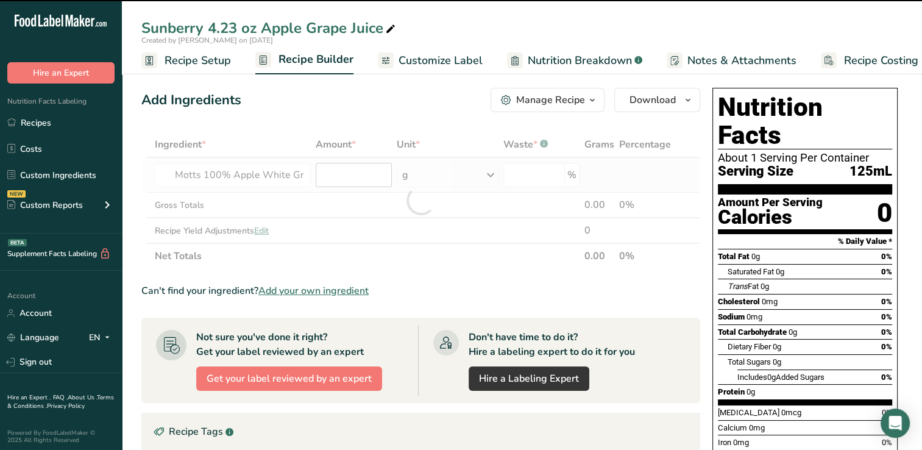
type input "0"
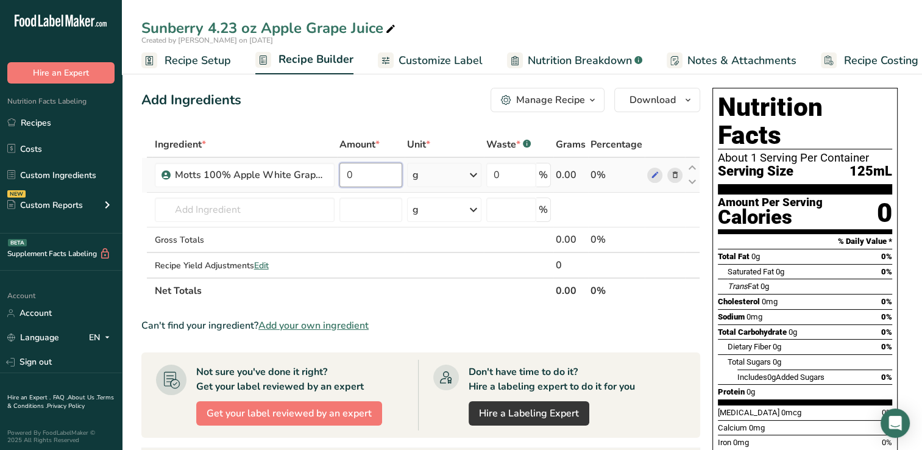
drag, startPoint x: 350, startPoint y: 174, endPoint x: 367, endPoint y: 169, distance: 17.7
click at [367, 169] on input "0" at bounding box center [370, 175] width 63 height 24
type input "125"
click at [470, 174] on div "Ingredient * Amount * Unit * Waste * .a-a{fill:#347362;}.b-a{fill:#fff;} Grams …" at bounding box center [420, 218] width 559 height 172
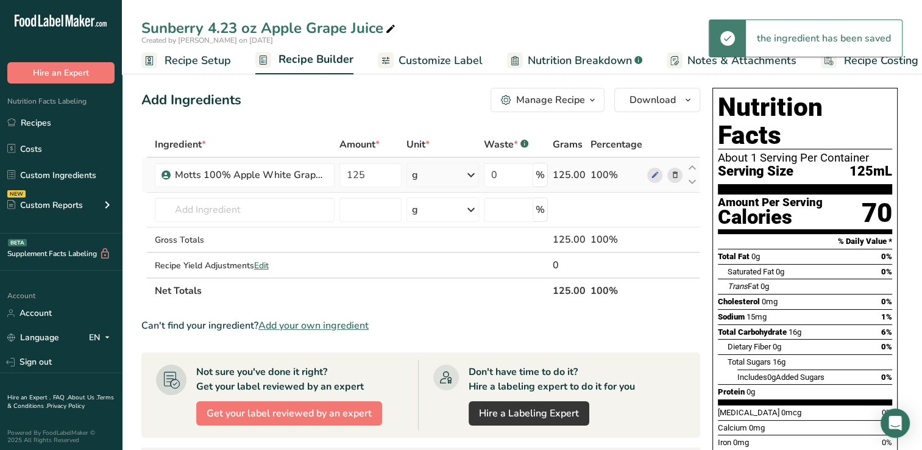
click at [470, 174] on icon at bounding box center [471, 175] width 15 height 22
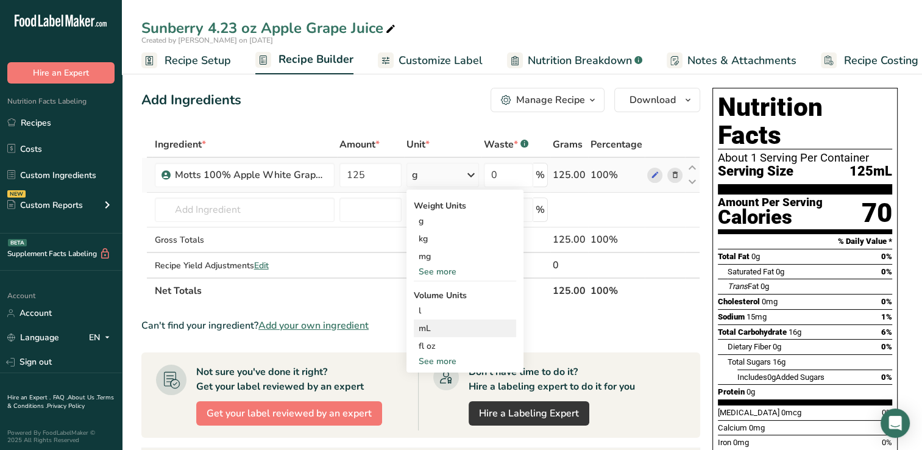
click at [428, 324] on div "mL" at bounding box center [465, 328] width 93 height 13
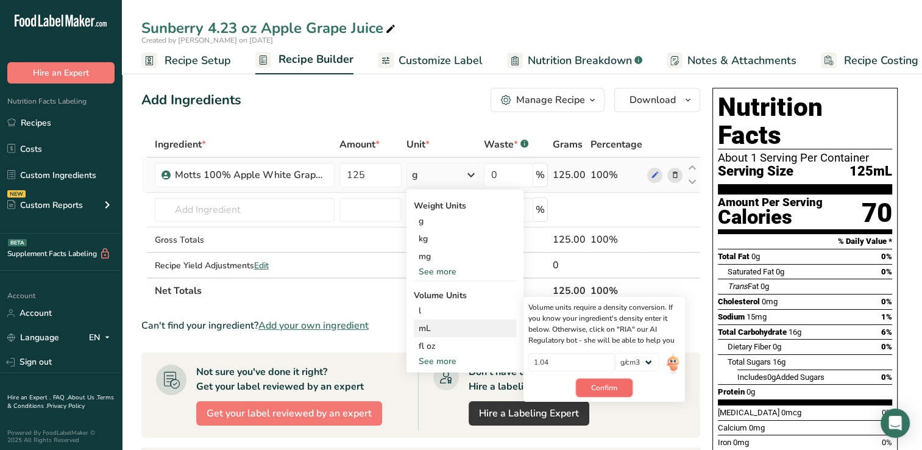
click at [614, 385] on span "Confirm" at bounding box center [604, 387] width 26 height 11
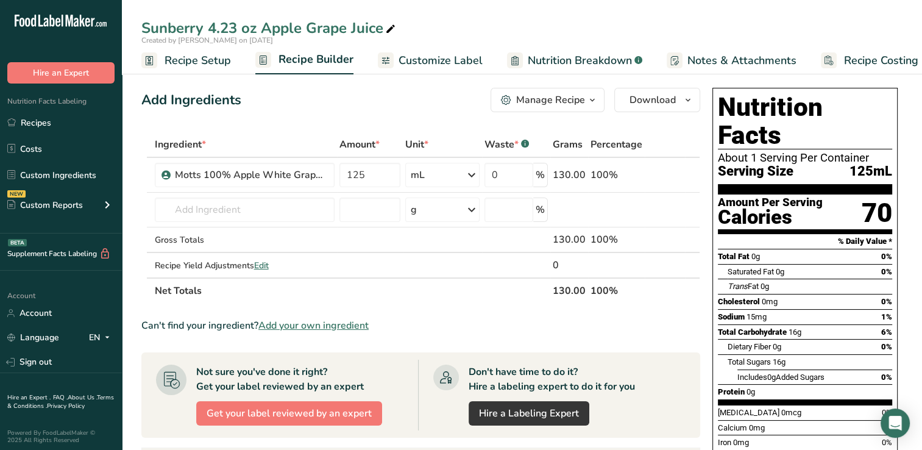
click at [440, 60] on span "Customize Label" at bounding box center [441, 60] width 84 height 16
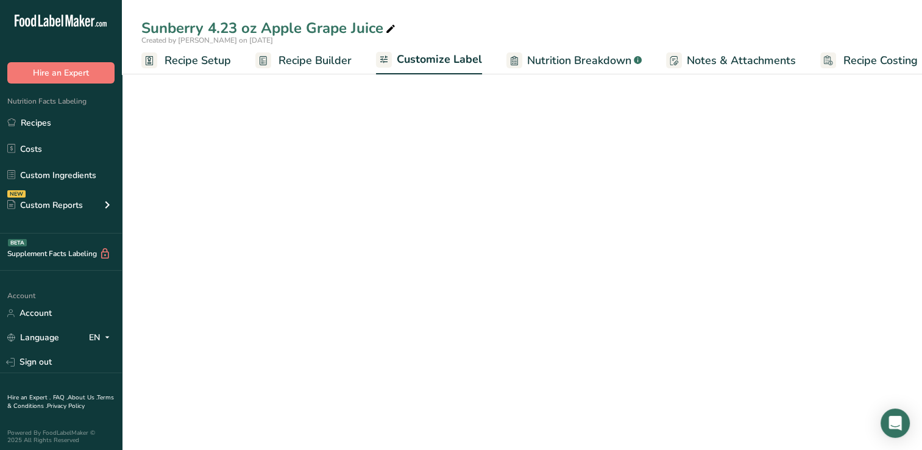
scroll to position [0, 15]
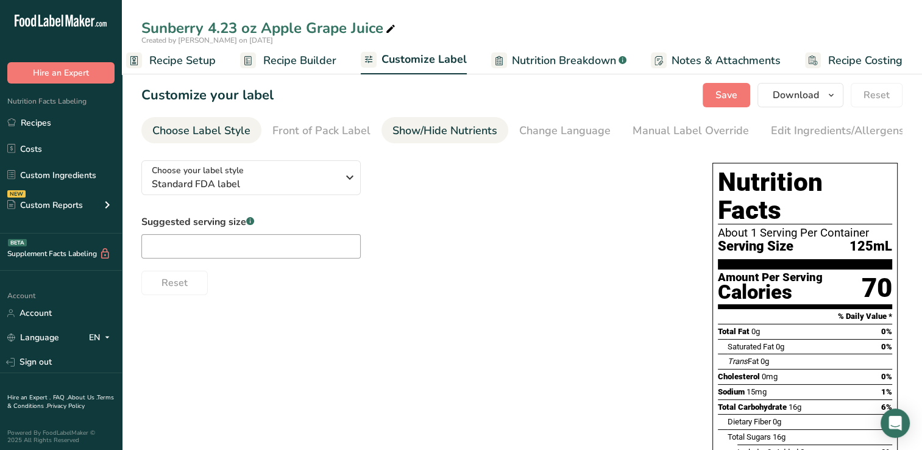
click at [464, 128] on div "Show/Hide Nutrients" at bounding box center [444, 130] width 105 height 16
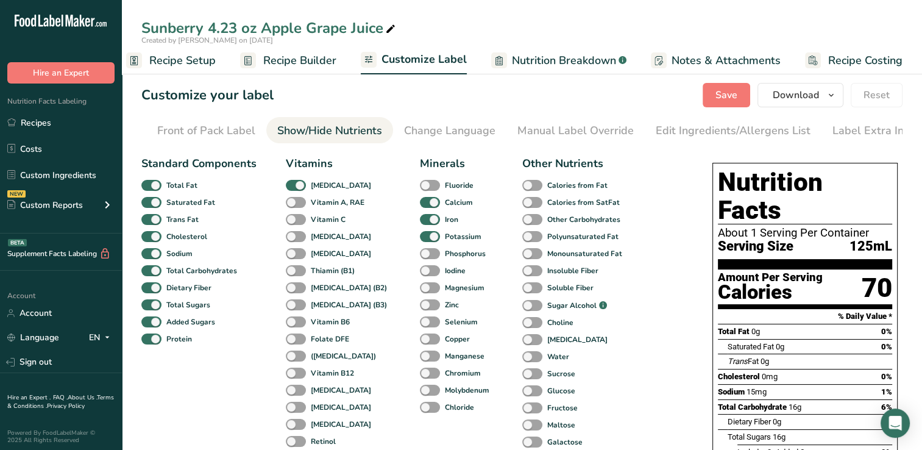
scroll to position [0, 124]
click at [290, 222] on span at bounding box center [296, 220] width 20 height 12
click at [290, 222] on input "Vitamin C" at bounding box center [290, 219] width 8 height 8
checkbox input "true"
click at [566, 130] on div "Manual Label Override" at bounding box center [566, 130] width 116 height 16
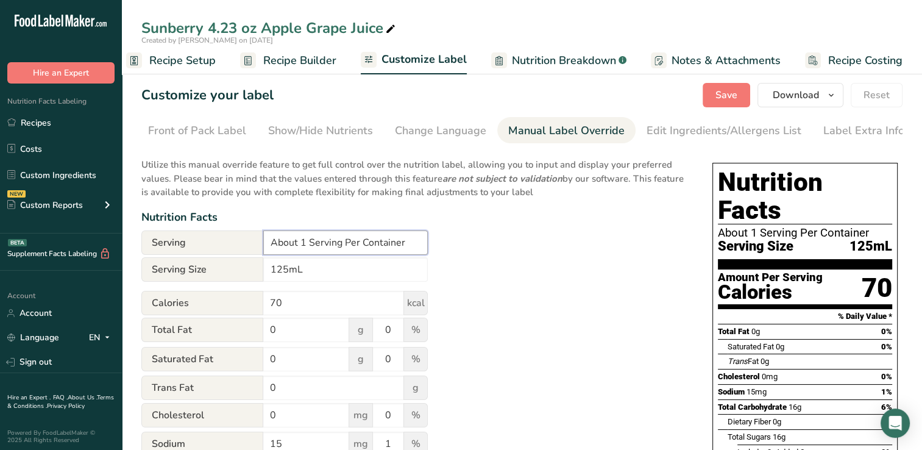
click at [296, 245] on input "About 1 Serving Per Container" at bounding box center [345, 242] width 165 height 24
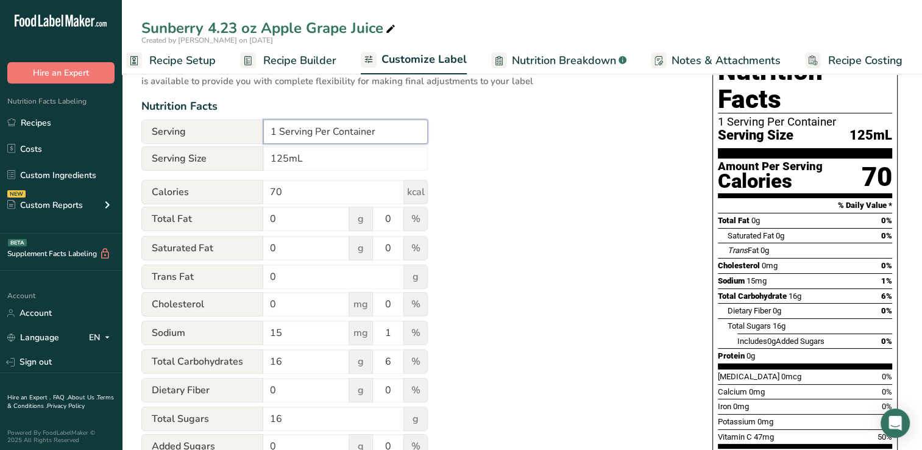
scroll to position [0, 0]
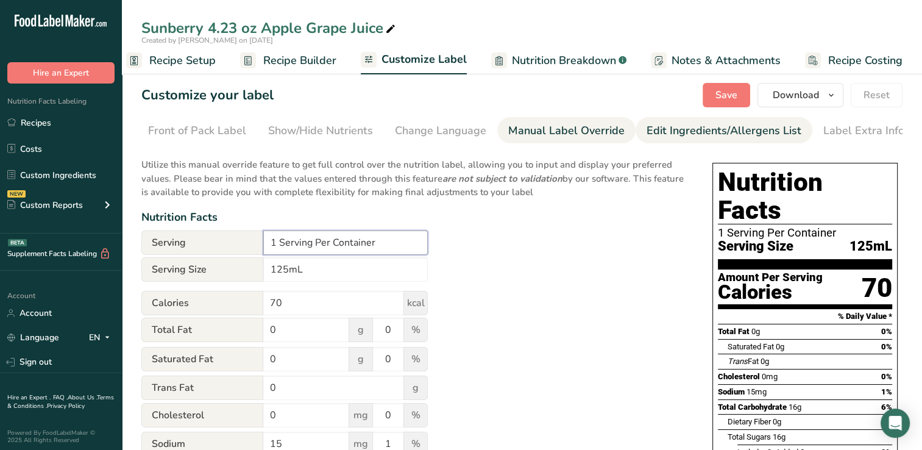
type input "1 Serving Per Container"
click at [684, 129] on div "Edit Ingredients/Allergens List" at bounding box center [724, 130] width 155 height 16
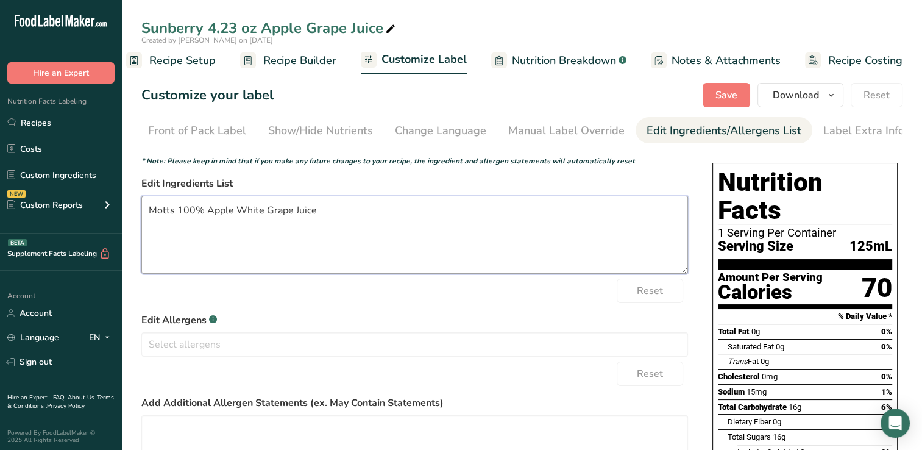
click at [325, 212] on textarea "Motts 100% Apple White Grape Juice" at bounding box center [414, 235] width 547 height 78
type textarea "M"
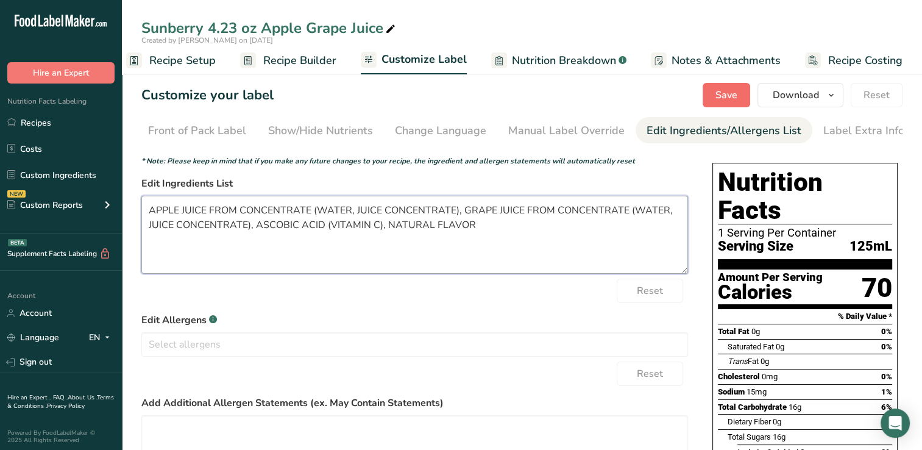
type textarea "APPLE JUICE FROM CONCENTRATE (WATER, JUICE CONCENTRATE), GRAPE JUICE FROM CONCE…"
click at [726, 93] on span "Save" at bounding box center [726, 95] width 22 height 15
click at [788, 94] on span "Download" at bounding box center [796, 95] width 46 height 15
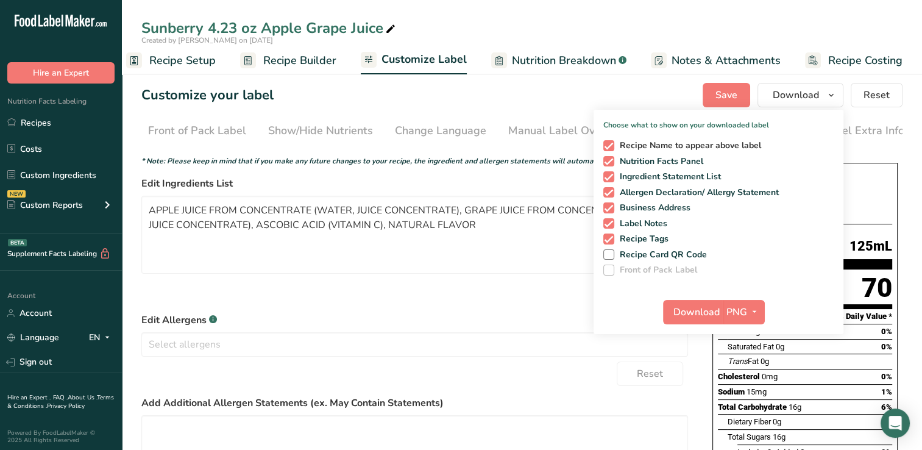
click at [609, 147] on span at bounding box center [608, 145] width 11 height 11
click at [609, 147] on input "Recipe Name to appear above label" at bounding box center [607, 145] width 8 height 8
checkbox input "false"
click at [611, 193] on span at bounding box center [608, 192] width 11 height 11
click at [611, 193] on input "Allergen Declaration/ Allergy Statement" at bounding box center [607, 192] width 8 height 8
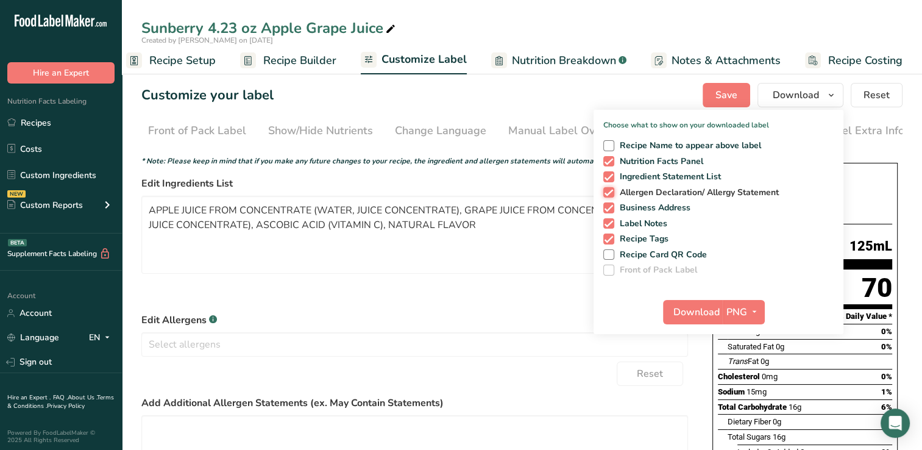
checkbox input "false"
click at [607, 206] on span at bounding box center [608, 207] width 11 height 11
click at [607, 206] on input "Business Address" at bounding box center [607, 208] width 8 height 8
checkbox input "false"
click at [607, 222] on span at bounding box center [608, 223] width 11 height 11
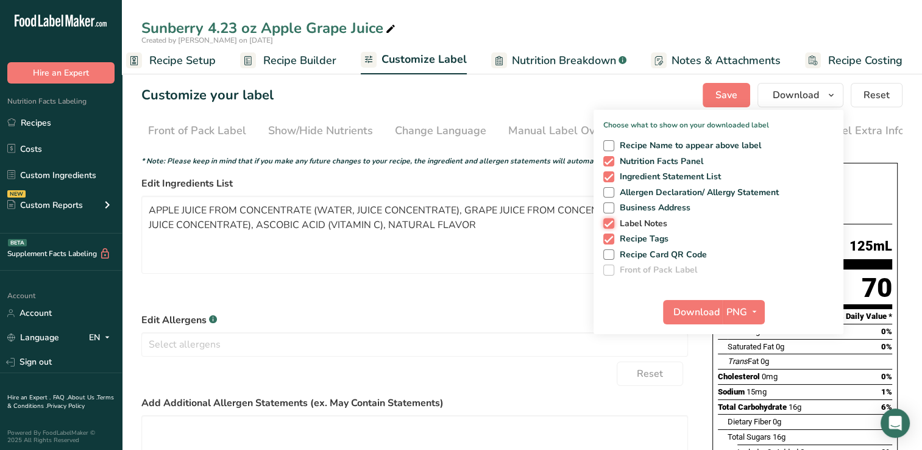
click at [607, 222] on input "Label Notes" at bounding box center [607, 223] width 8 height 8
checkbox input "false"
click at [610, 235] on span at bounding box center [608, 238] width 11 height 11
click at [610, 235] on input "Recipe Tags" at bounding box center [607, 239] width 8 height 8
checkbox input "false"
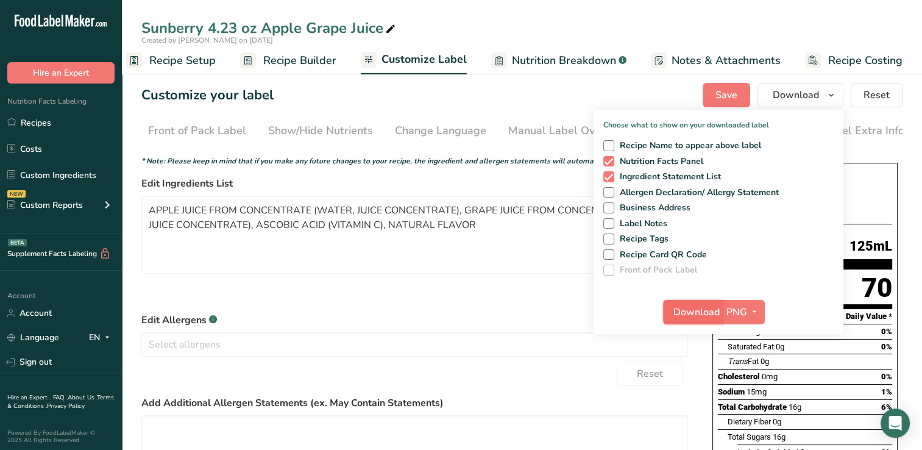
click at [701, 309] on span "Download" at bounding box center [696, 312] width 46 height 15
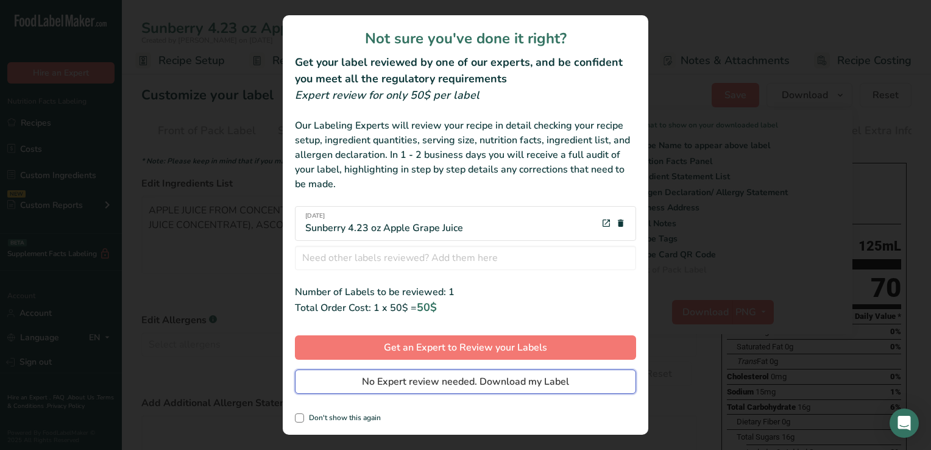
click at [434, 379] on span "No Expert review needed. Download my Label" at bounding box center [465, 381] width 207 height 15
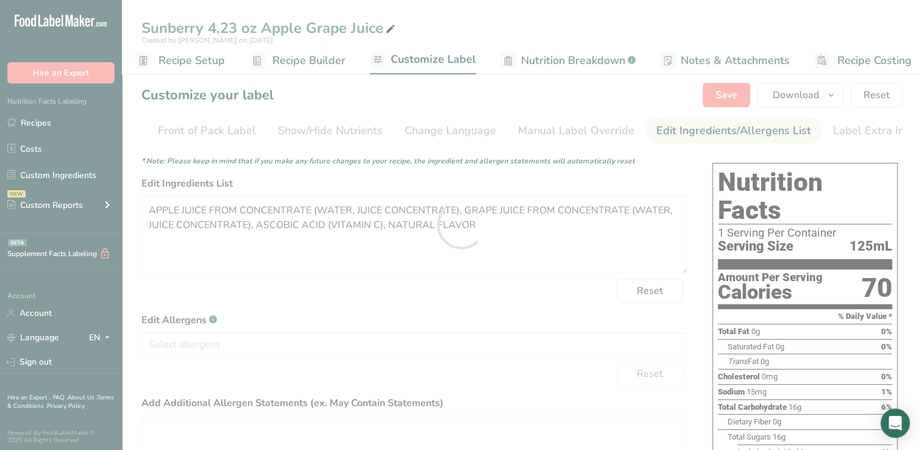
scroll to position [0, 0]
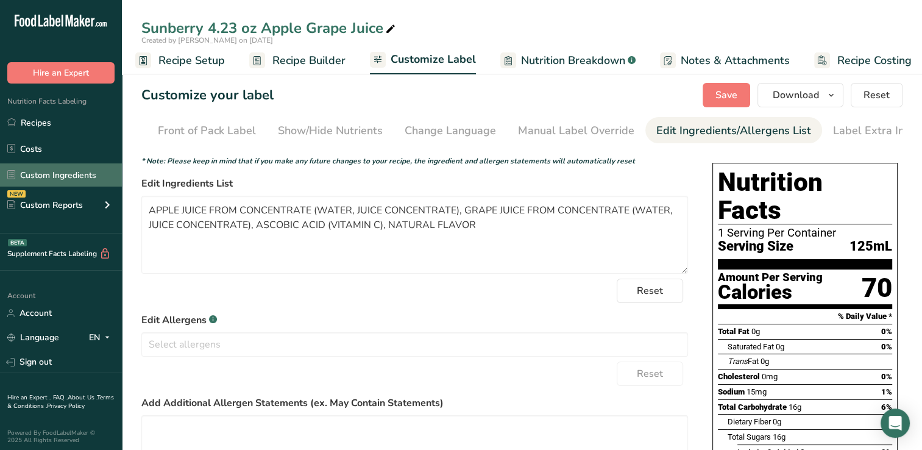
click at [68, 172] on link "Custom Ingredients" at bounding box center [61, 174] width 122 height 23
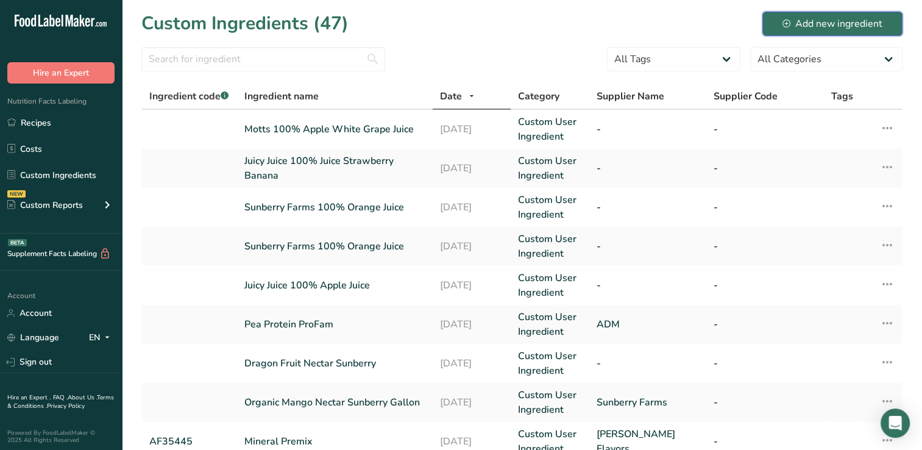
click at [828, 20] on div "Add new ingredient" at bounding box center [833, 23] width 100 height 15
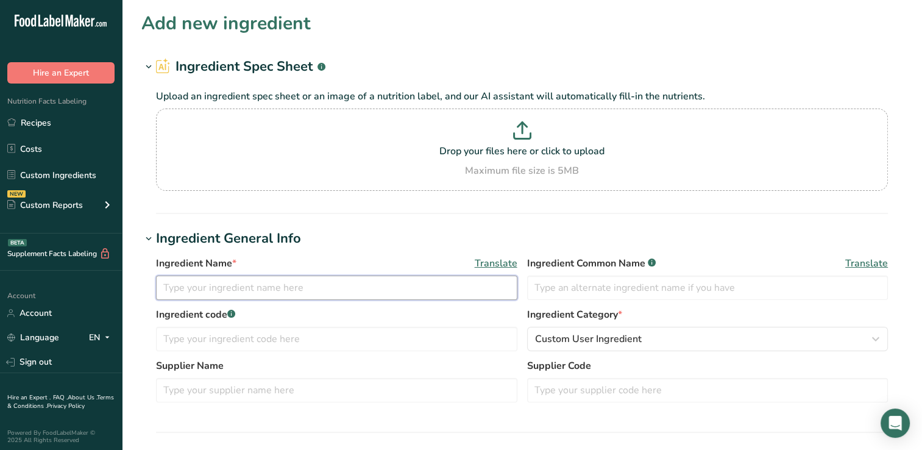
click at [170, 288] on input "text" at bounding box center [336, 287] width 361 height 24
type input "a"
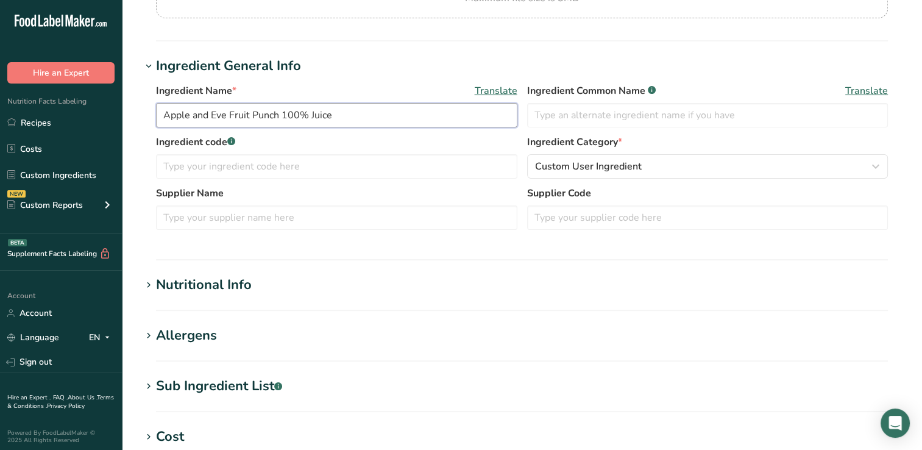
scroll to position [185, 0]
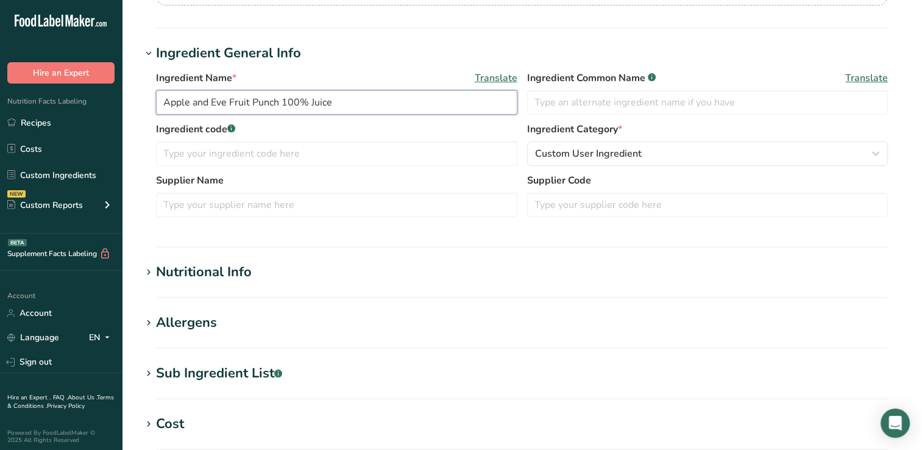
type input "Apple and Eve Fruit Punch 100% Juice"
click at [185, 273] on div "Nutritional Info" at bounding box center [204, 272] width 96 height 20
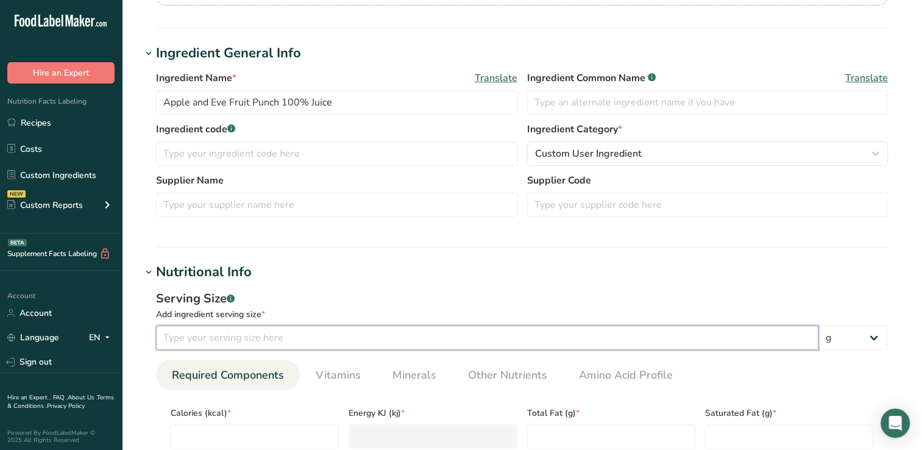
click at [182, 342] on input "number" at bounding box center [487, 337] width 662 height 24
type input "125"
click at [833, 339] on select "g kg mg mcg lb oz l mL fl oz tbsp tsp cup qt gallon" at bounding box center [852, 337] width 69 height 24
select select "17"
click at [818, 325] on select "g kg mg mcg lb oz l mL fl oz tbsp tsp cup qt gallon" at bounding box center [852, 337] width 69 height 24
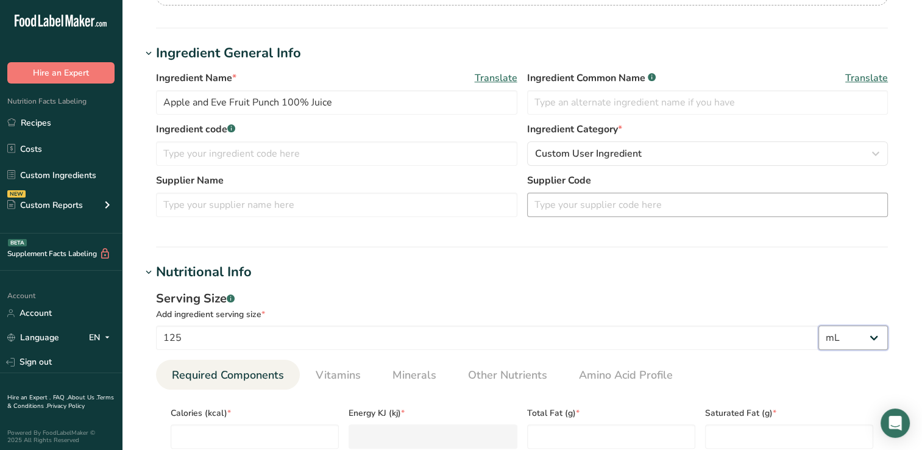
select select "22"
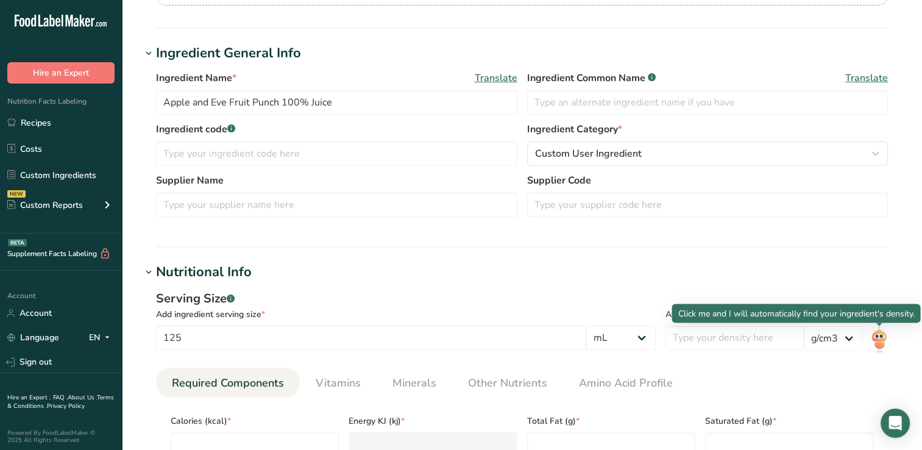
drag, startPoint x: 878, startPoint y: 337, endPoint x: 670, endPoint y: 258, distance: 222.2
click at [670, 258] on section "Add new ingredient Ingredient Spec Sheet .a-a{fill:#347362;}.b-a{fill:#fff;} Up…" at bounding box center [522, 407] width 800 height 1185
click at [878, 335] on img at bounding box center [879, 339] width 18 height 27
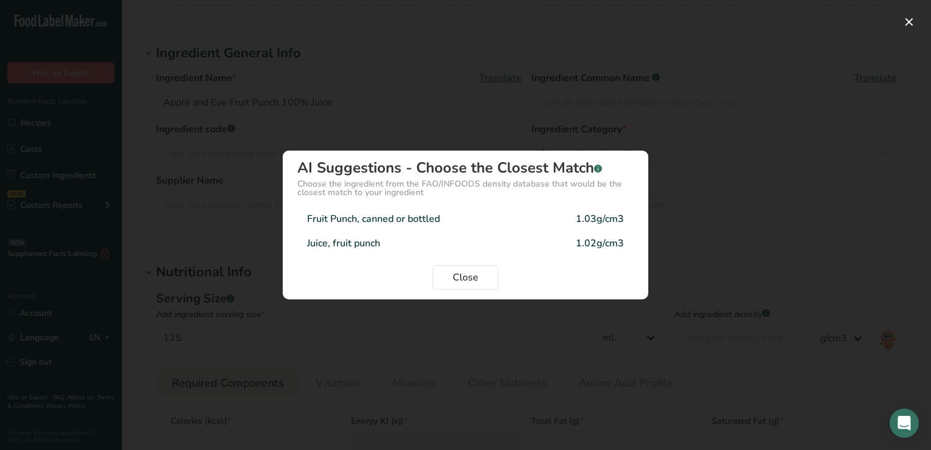
click at [400, 218] on div "Fruit Punch, canned or bottled" at bounding box center [373, 218] width 133 height 15
type input "1.03"
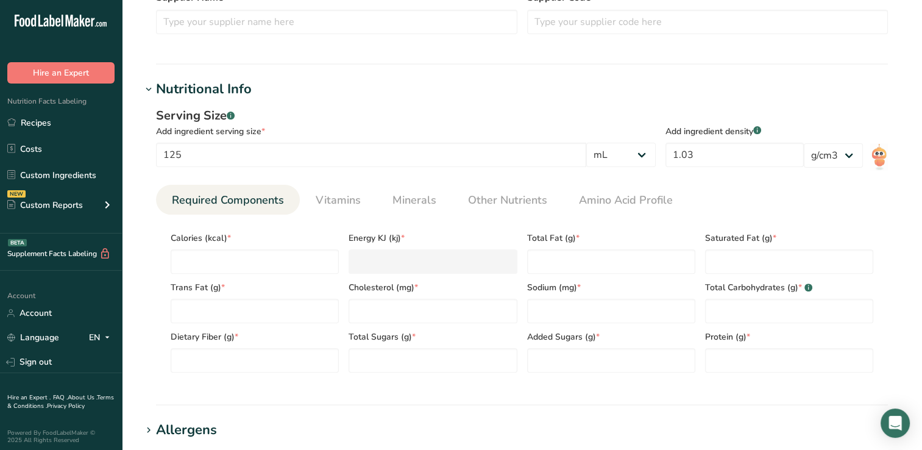
scroll to position [370, 0]
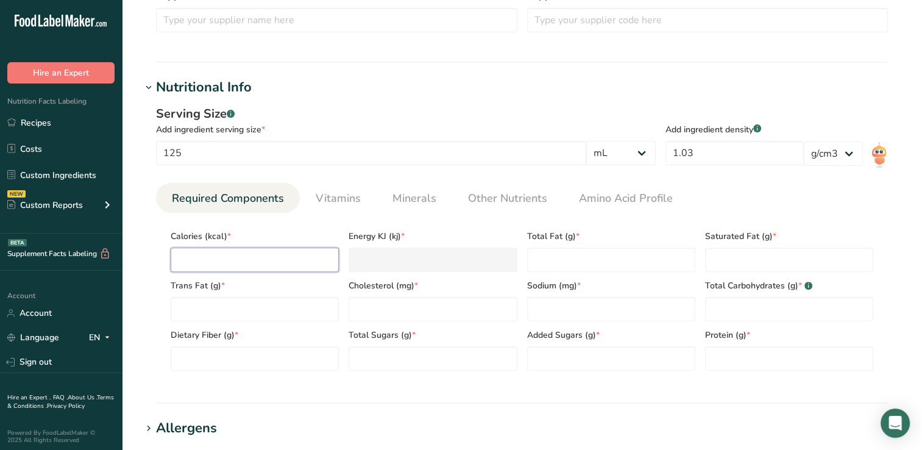
click at [182, 263] on input "number" at bounding box center [255, 259] width 168 height 24
type input "6"
type KJ "25.1"
type input "60"
type KJ "251"
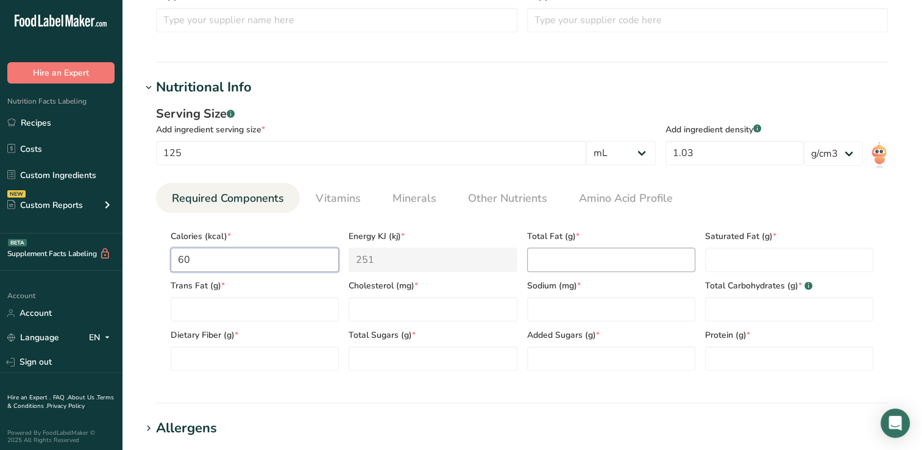
type input "60"
click at [544, 262] on Fat "number" at bounding box center [611, 259] width 168 height 24
type Fat "0"
click at [714, 255] on Fat "number" at bounding box center [789, 259] width 168 height 24
type Fat "0"
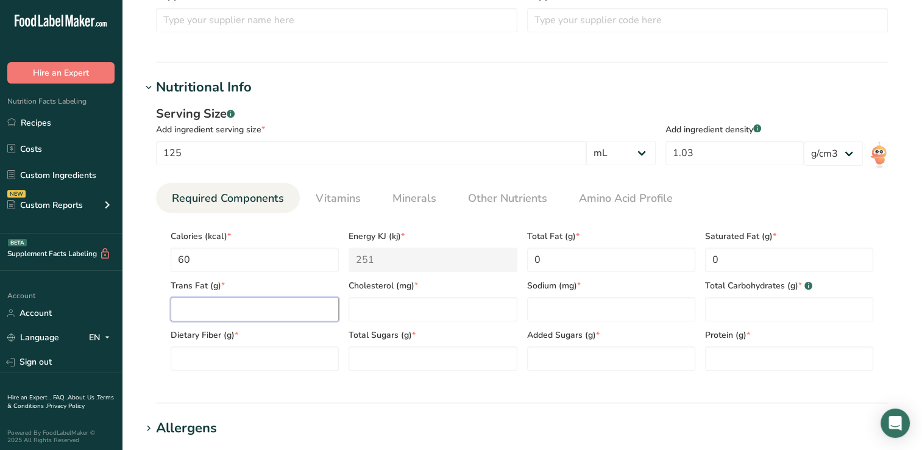
click at [182, 313] on Fat "number" at bounding box center [255, 309] width 168 height 24
type Fat "0"
drag, startPoint x: 374, startPoint y: 308, endPoint x: 330, endPoint y: 151, distance: 163.8
click at [330, 151] on input "125" at bounding box center [371, 153] width 430 height 24
click at [371, 308] on input "number" at bounding box center [433, 309] width 168 height 24
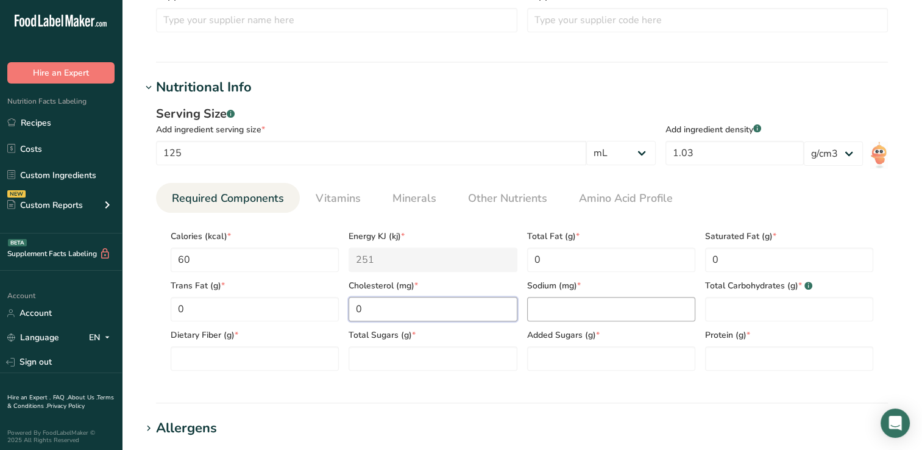
type input "0"
click at [539, 310] on input "number" at bounding box center [611, 309] width 168 height 24
type input "5"
click at [742, 311] on Carbohydrates "number" at bounding box center [789, 309] width 168 height 24
type Carbohydrates "15"
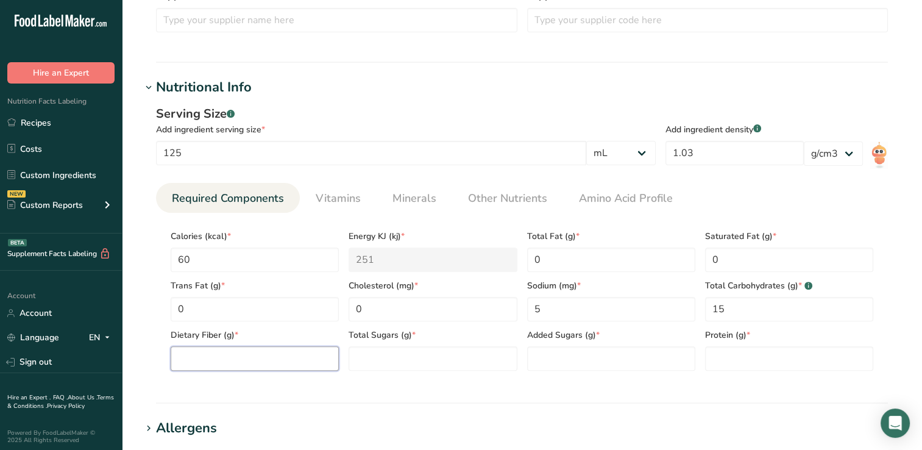
click at [199, 358] on Fiber "number" at bounding box center [255, 358] width 168 height 24
type Fiber "0"
click at [381, 358] on Sugars "number" at bounding box center [433, 358] width 168 height 24
type Sugars "13"
click at [545, 361] on Sugars "number" at bounding box center [611, 358] width 168 height 24
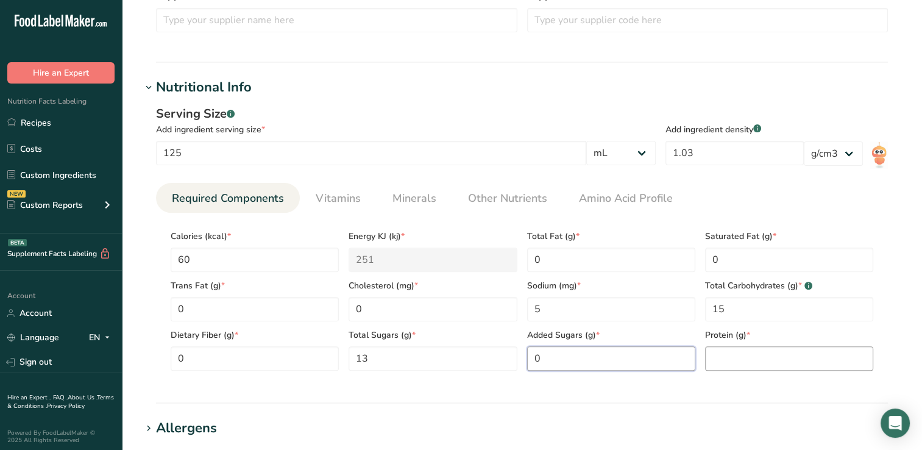
type Sugars "0"
click at [734, 355] on input "number" at bounding box center [789, 358] width 168 height 24
type input "0"
click at [341, 195] on span "Vitamins" at bounding box center [338, 198] width 45 height 16
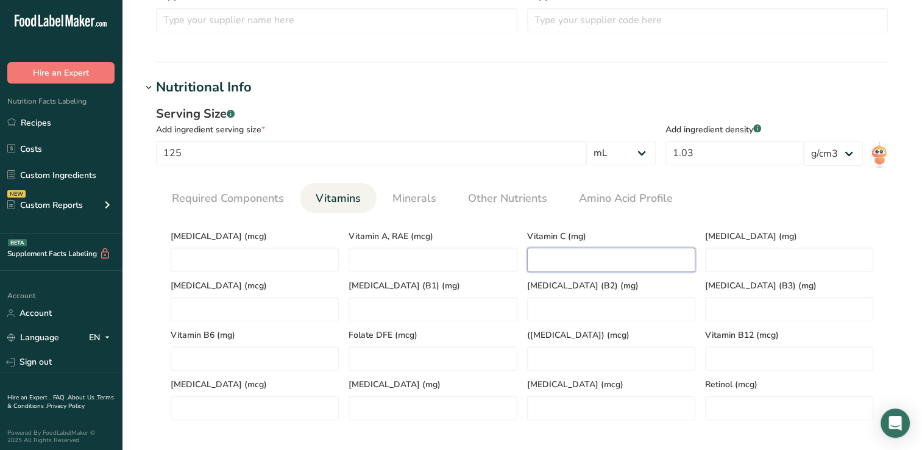
click at [540, 263] on C "number" at bounding box center [611, 259] width 168 height 24
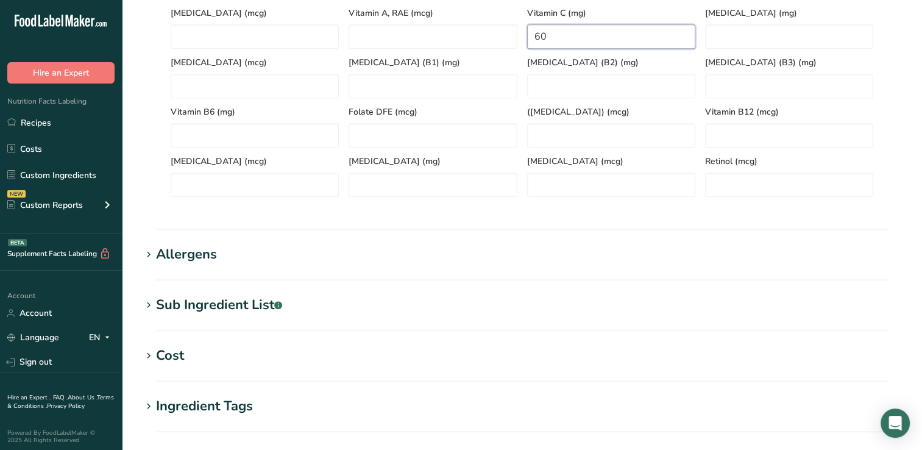
scroll to position [824, 0]
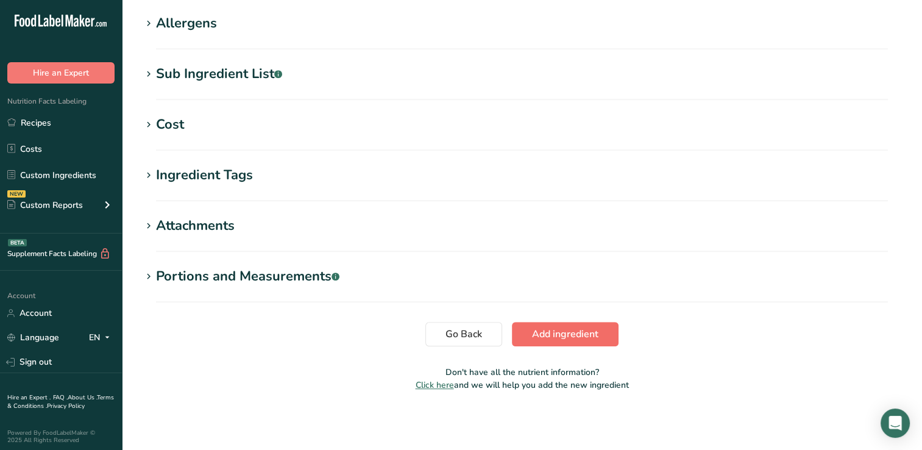
type C "60"
click at [555, 329] on span "Add ingredient" at bounding box center [565, 334] width 66 height 15
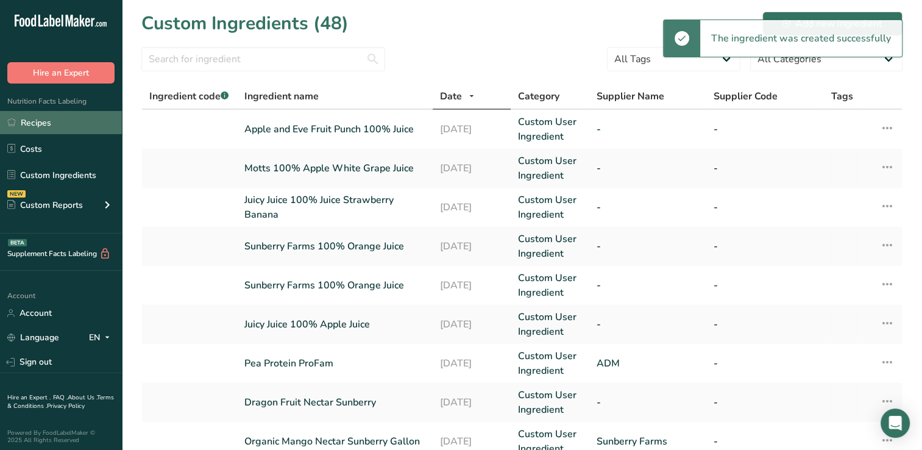
click at [35, 121] on link "Recipes" at bounding box center [61, 122] width 122 height 23
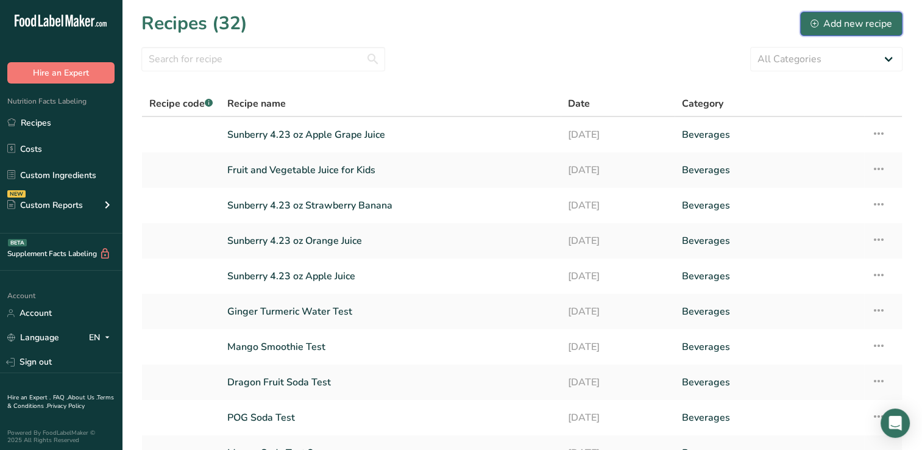
click at [865, 18] on div "Add new recipe" at bounding box center [852, 23] width 82 height 15
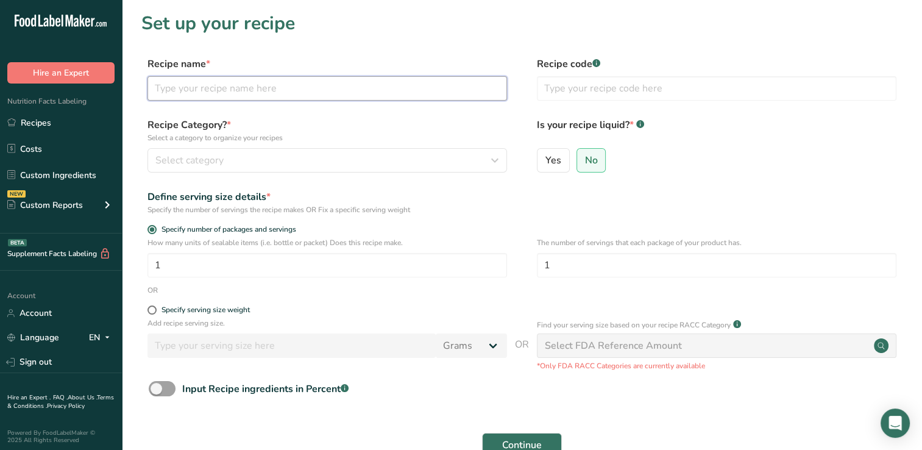
click at [186, 84] on input "text" at bounding box center [327, 88] width 360 height 24
type input "Sunberry 4.23 oz Fruit Punch Juice"
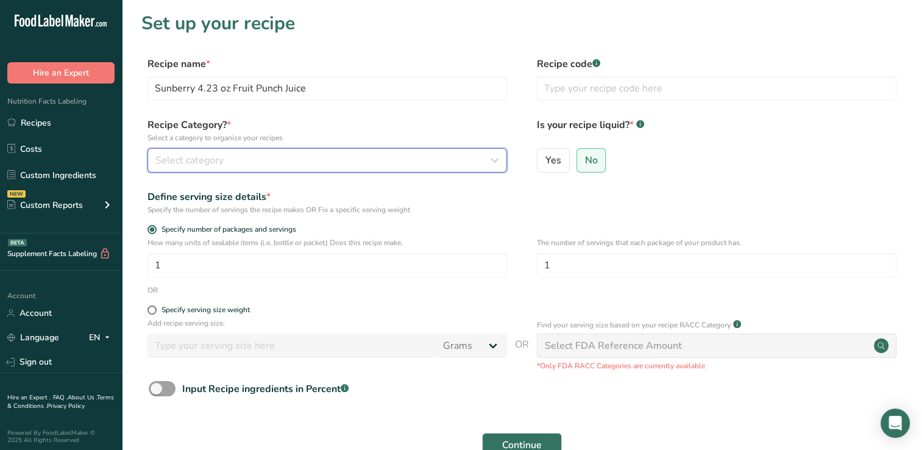
click at [246, 155] on div "Select category" at bounding box center [323, 160] width 336 height 15
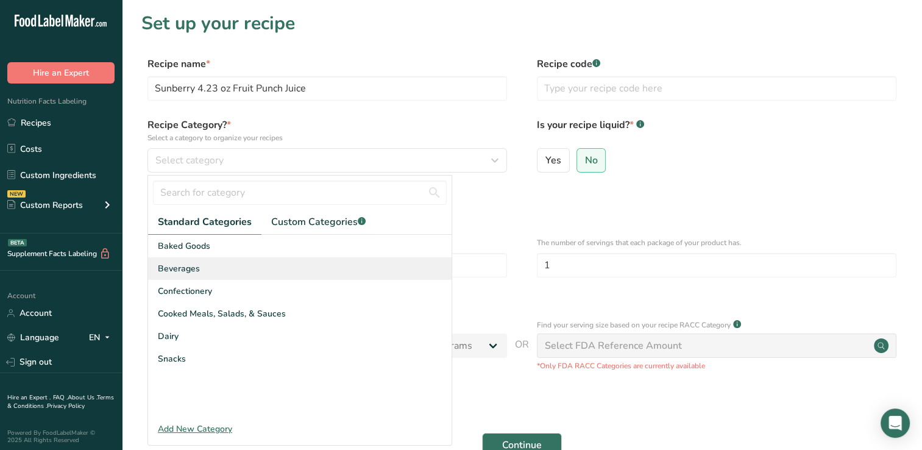
click at [183, 263] on span "Beverages" at bounding box center [179, 268] width 42 height 13
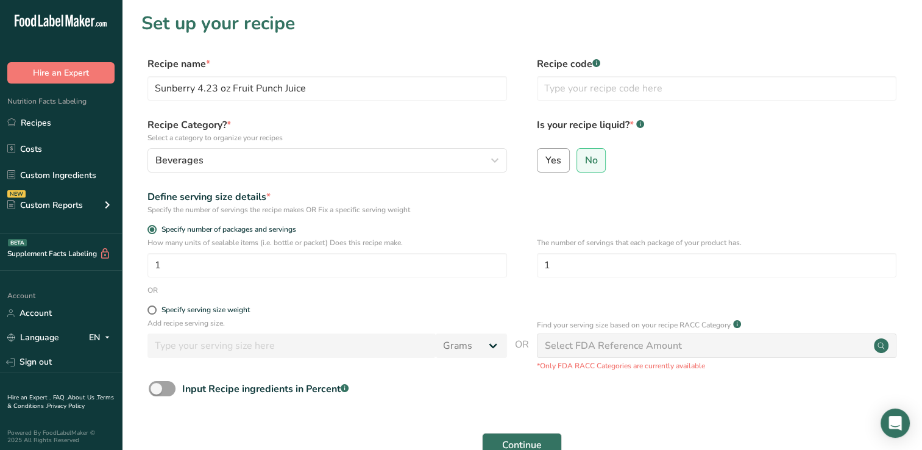
click at [553, 160] on span "Yes" at bounding box center [553, 160] width 16 height 12
click at [545, 160] on input "Yes" at bounding box center [542, 160] width 8 height 8
radio input "true"
radio input "false"
select select "22"
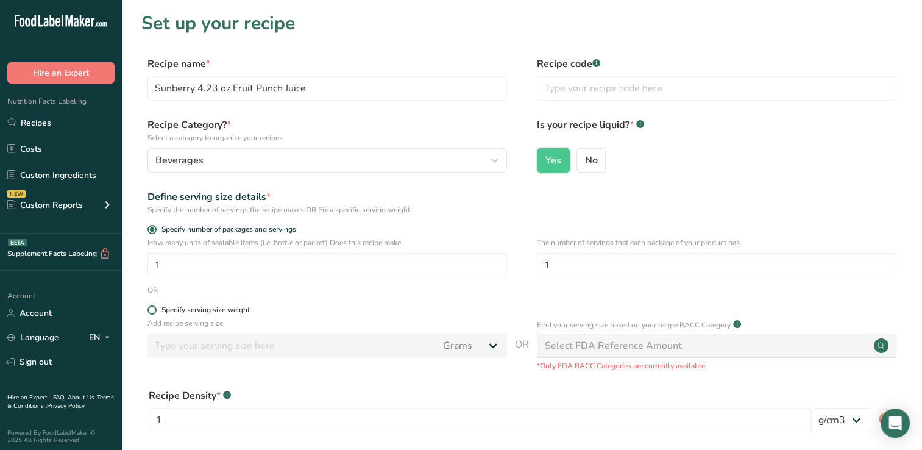
click at [151, 310] on span at bounding box center [151, 309] width 9 height 9
click at [151, 310] on input "Specify serving size weight" at bounding box center [151, 310] width 8 height 8
radio input "true"
radio input "false"
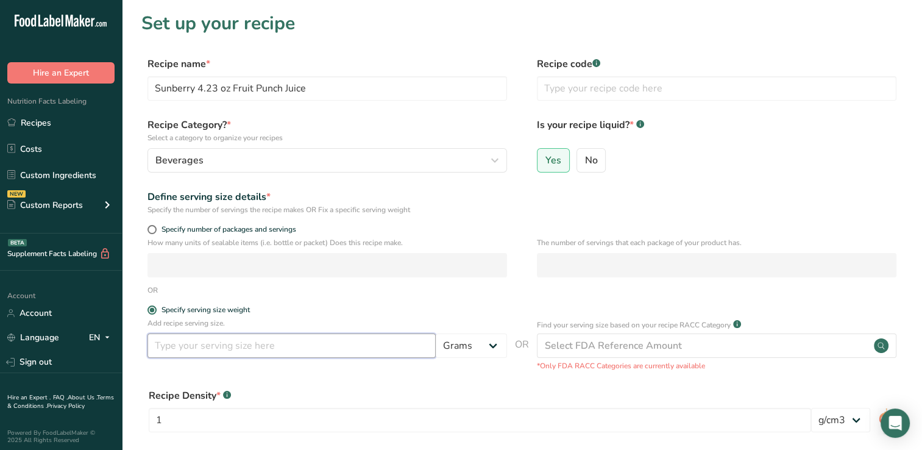
click at [154, 347] on input "number" at bounding box center [291, 345] width 288 height 24
type input "125"
click at [495, 345] on select "Grams kg mg mcg lb oz l mL fl oz tbsp tsp cup qt gallon" at bounding box center [471, 345] width 71 height 24
select select "17"
click at [436, 333] on select "Grams kg mg mcg lb oz l mL fl oz tbsp tsp cup qt gallon" at bounding box center [471, 345] width 71 height 24
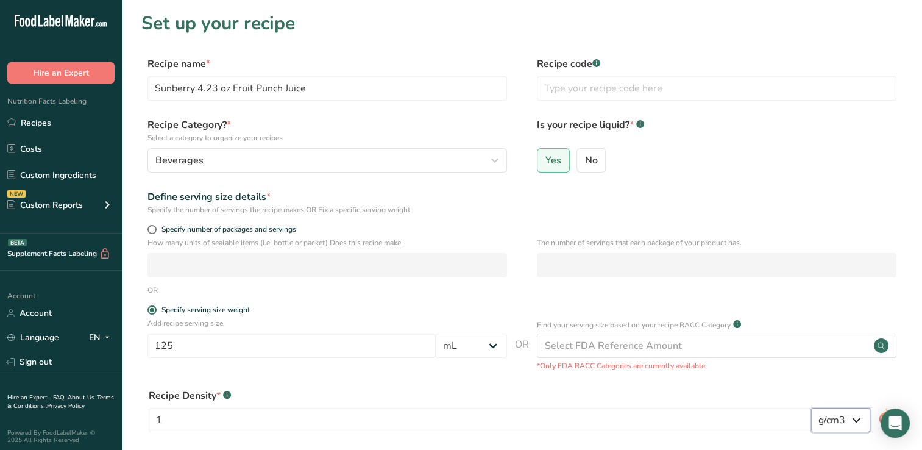
drag, startPoint x: 923, startPoint y: 389, endPoint x: 835, endPoint y: 418, distance: 93.1
click at [835, 418] on select "lb/ft3 g/cm3" at bounding box center [840, 420] width 59 height 24
click at [778, 393] on div "Recipe Density * .a-a{fill:#347362;}.b-a{fill:#fff;}" at bounding box center [480, 395] width 662 height 15
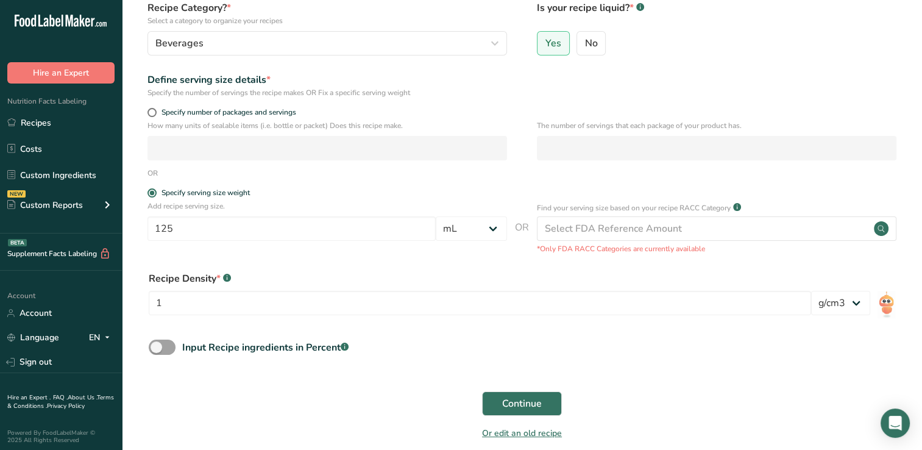
scroll to position [130, 0]
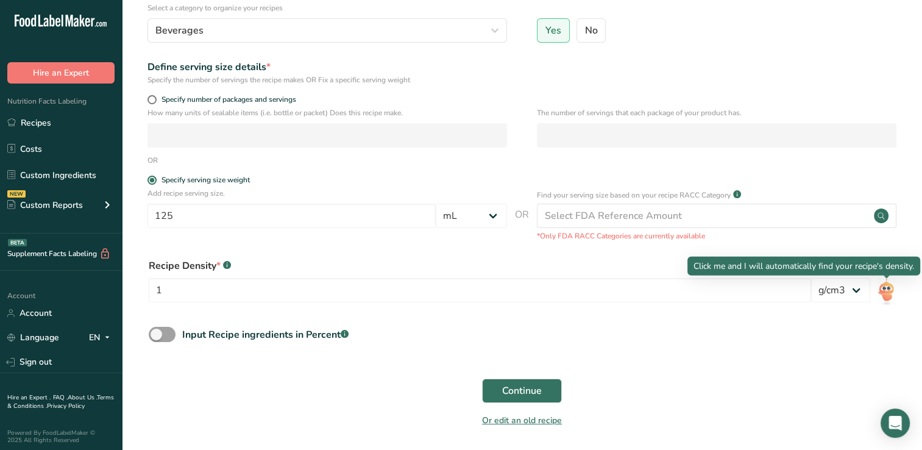
click at [887, 293] on img at bounding box center [887, 291] width 18 height 27
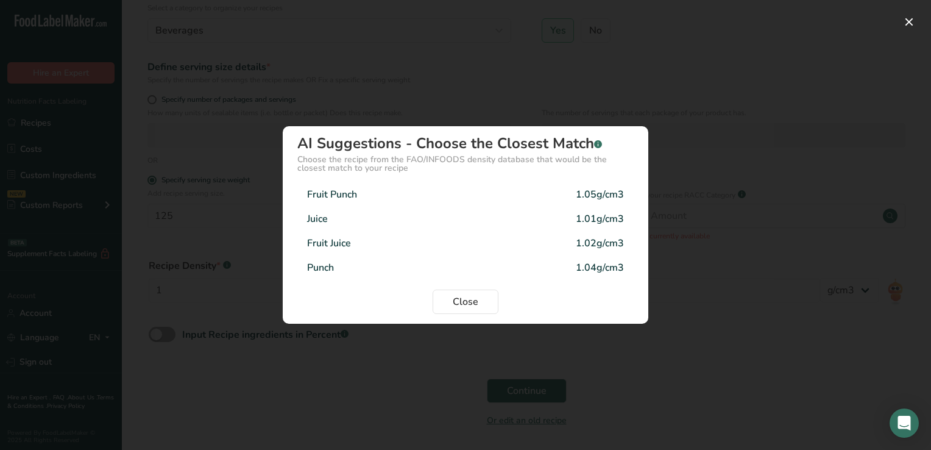
click at [343, 196] on div "Fruit Punch" at bounding box center [332, 194] width 50 height 15
type input "1.05"
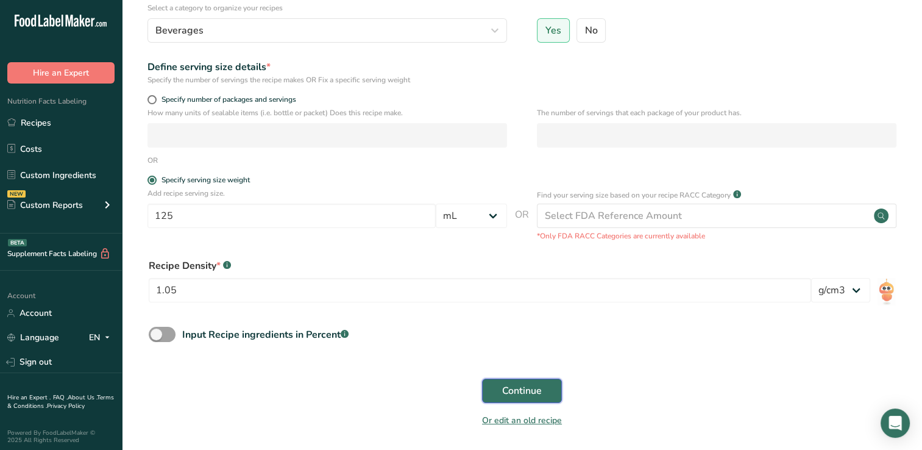
click at [546, 392] on button "Continue" at bounding box center [522, 390] width 80 height 24
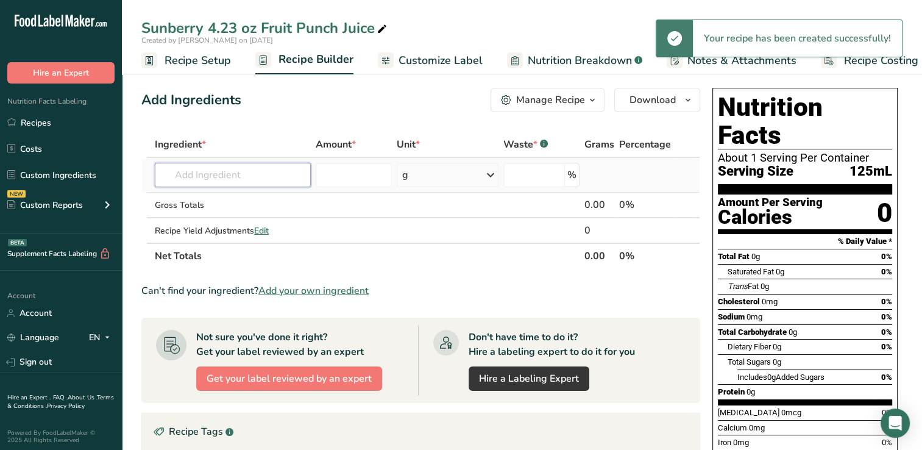
click at [204, 174] on input "text" at bounding box center [233, 175] width 156 height 24
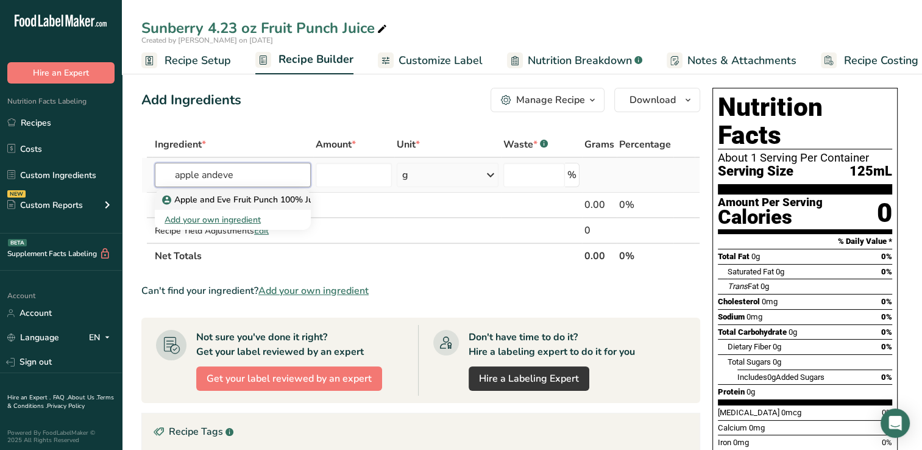
type input "apple andeve"
click at [225, 195] on p "Apple and Eve Fruit Punch 100% Juice" at bounding box center [245, 199] width 160 height 13
type input "Apple and Eve Fruit Punch 100% Juice"
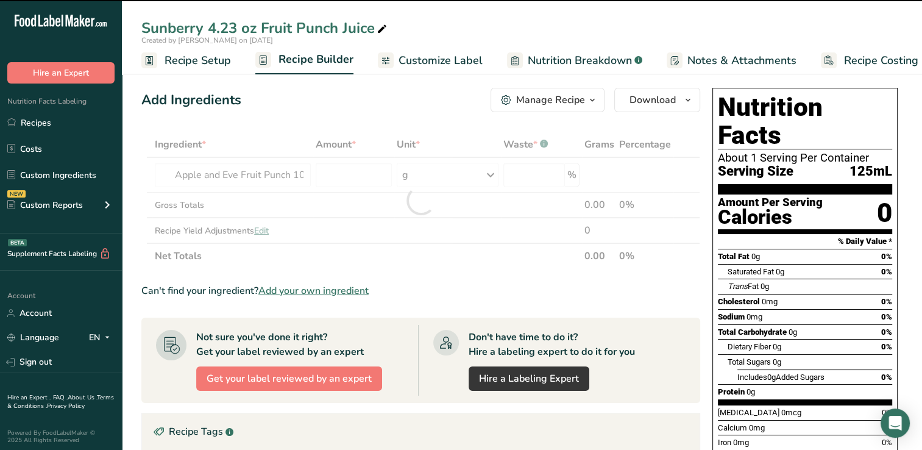
type input "0"
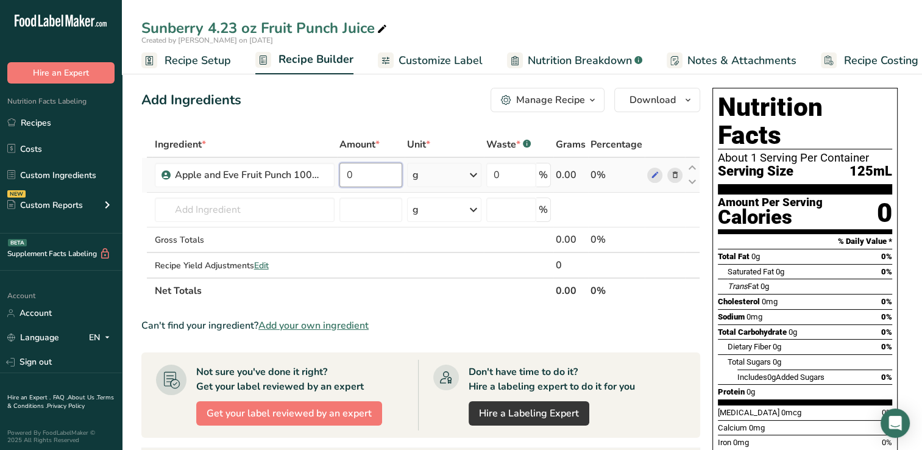
drag, startPoint x: 357, startPoint y: 174, endPoint x: 350, endPoint y: 173, distance: 6.8
click at [350, 173] on input "0" at bounding box center [370, 175] width 63 height 24
type input "125"
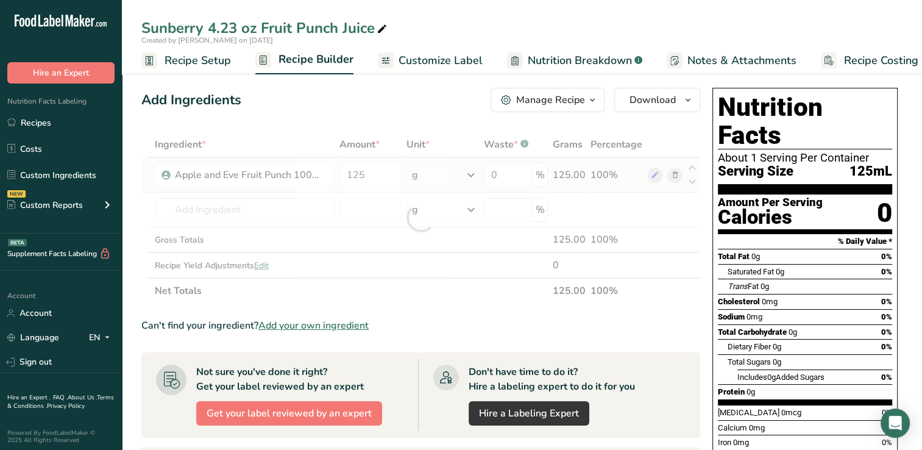
click at [473, 174] on div "Ingredient * Amount * Unit * Waste * .a-a{fill:#347362;}.b-a{fill:#fff;} Grams …" at bounding box center [420, 218] width 559 height 172
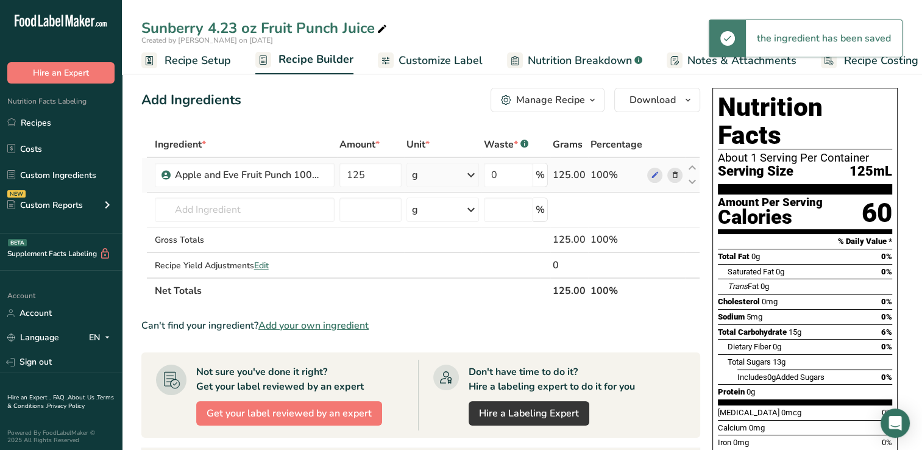
click at [473, 173] on icon at bounding box center [471, 175] width 15 height 22
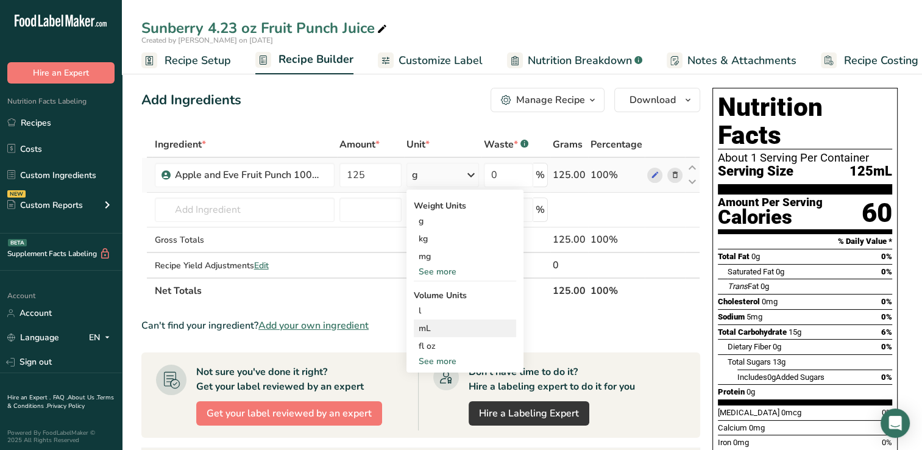
click at [427, 324] on div "mL" at bounding box center [465, 328] width 93 height 13
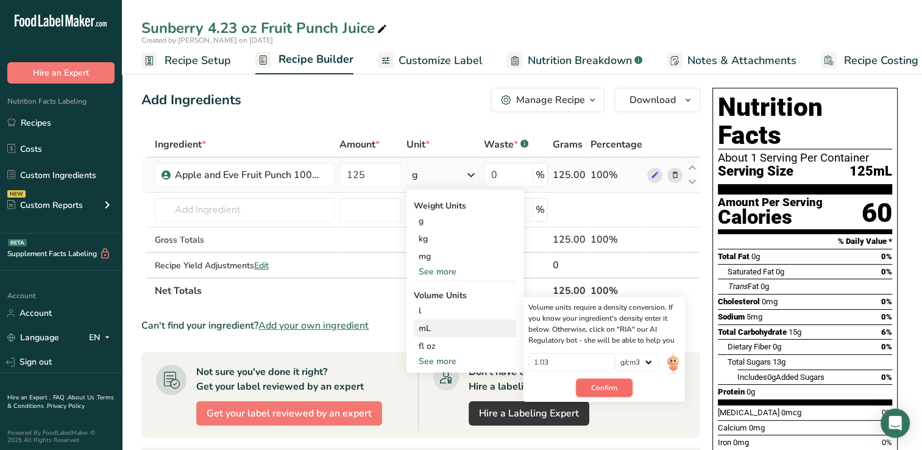
drag, startPoint x: 612, startPoint y: 384, endPoint x: 594, endPoint y: 387, distance: 19.1
click at [594, 387] on span "Confirm" at bounding box center [604, 387] width 26 height 11
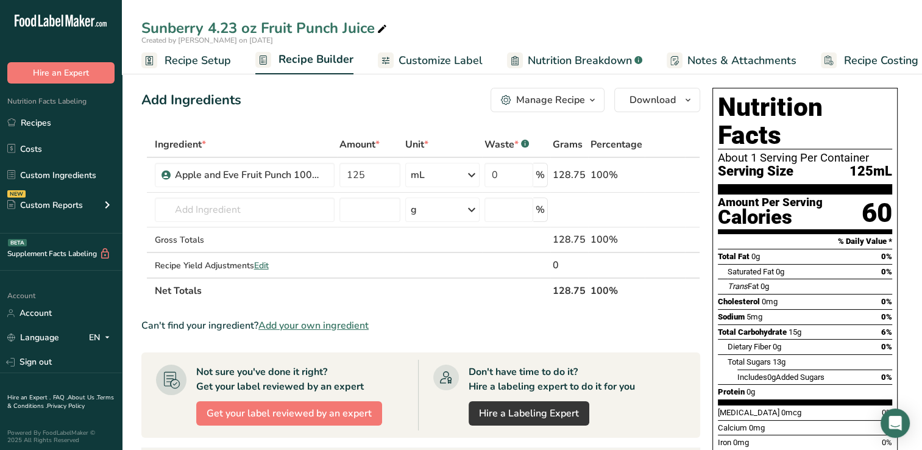
click at [445, 59] on span "Customize Label" at bounding box center [441, 60] width 84 height 16
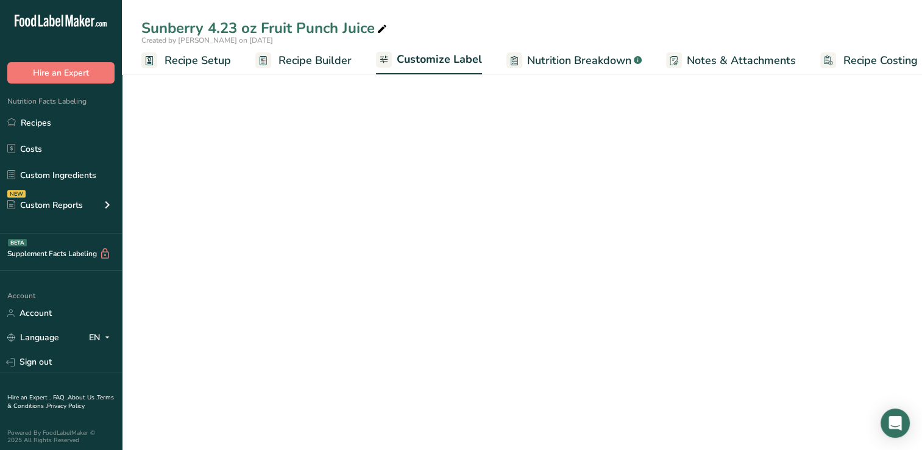
scroll to position [0, 15]
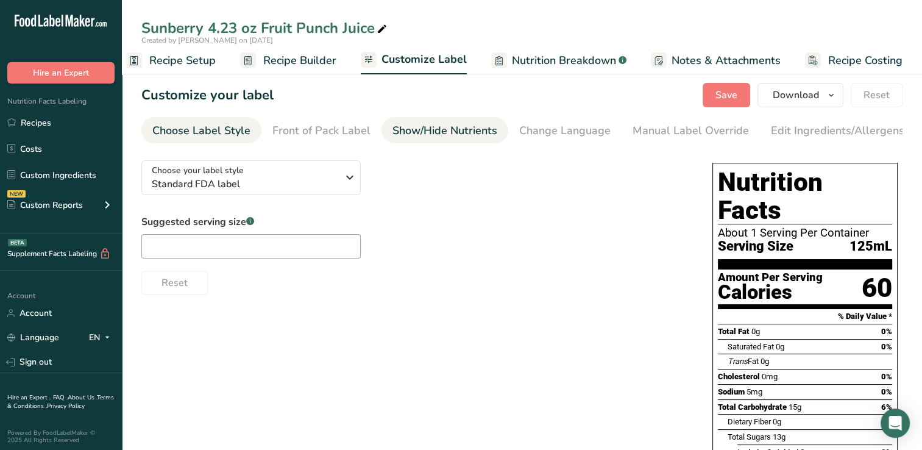
click at [470, 129] on div "Show/Hide Nutrients" at bounding box center [444, 130] width 105 height 16
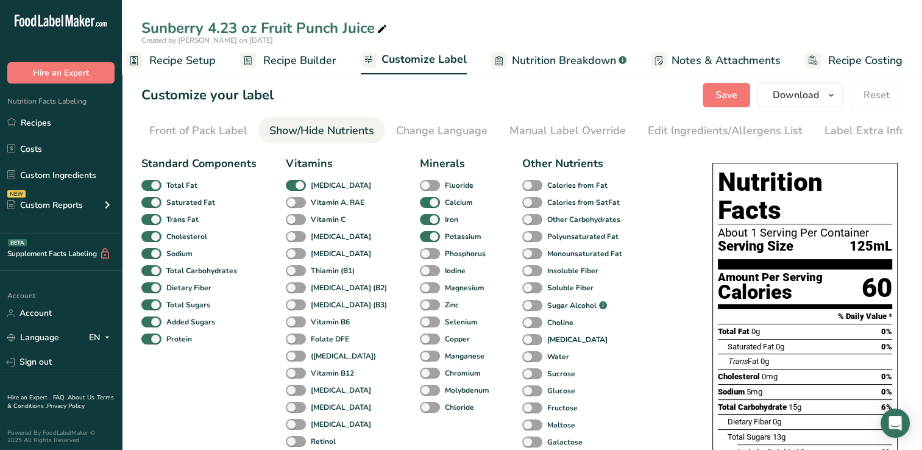
scroll to position [0, 124]
click at [291, 221] on span at bounding box center [296, 220] width 20 height 12
click at [291, 221] on input "Vitamin C" at bounding box center [290, 219] width 8 height 8
checkbox input "true"
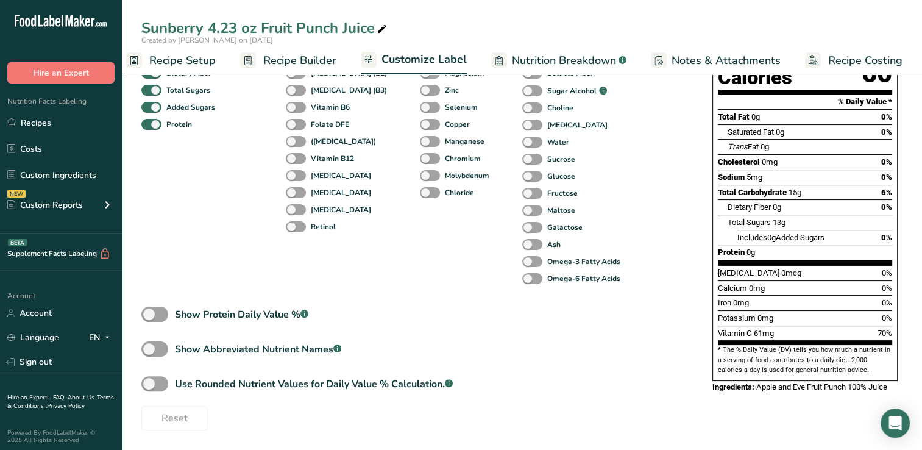
scroll to position [0, 0]
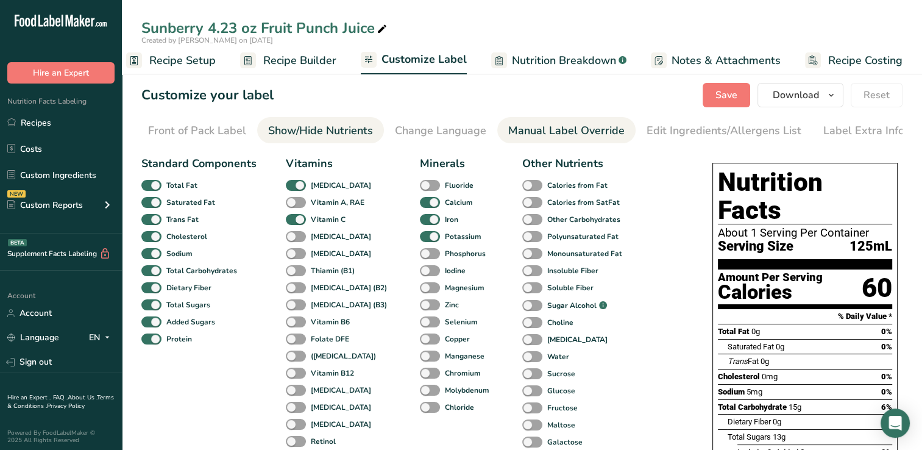
click at [589, 127] on div "Manual Label Override" at bounding box center [566, 130] width 116 height 16
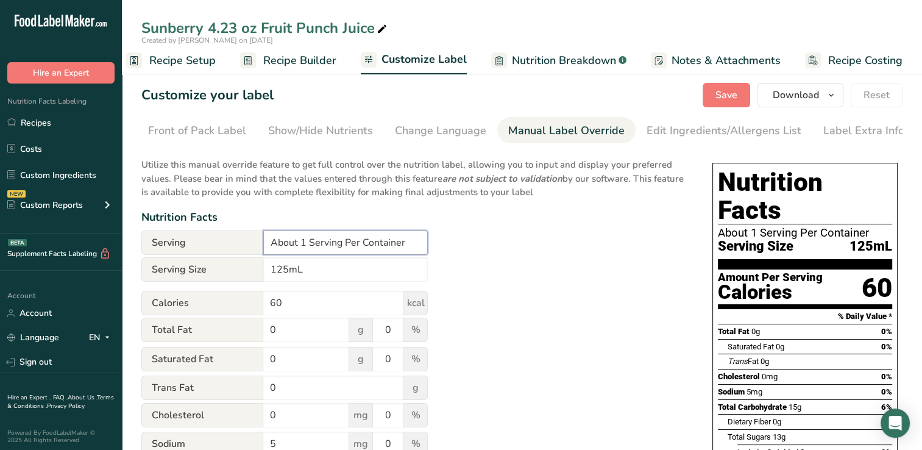
click at [296, 245] on input "About 1 Serving Per Container" at bounding box center [345, 242] width 165 height 24
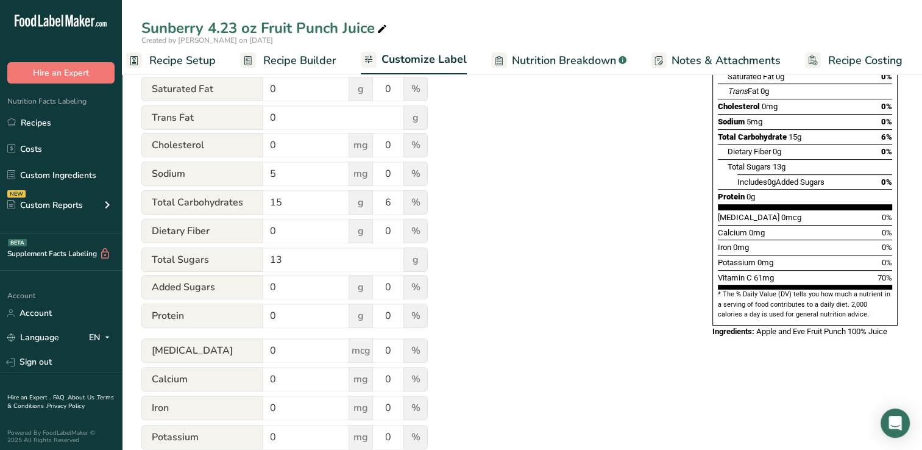
scroll to position [349, 0]
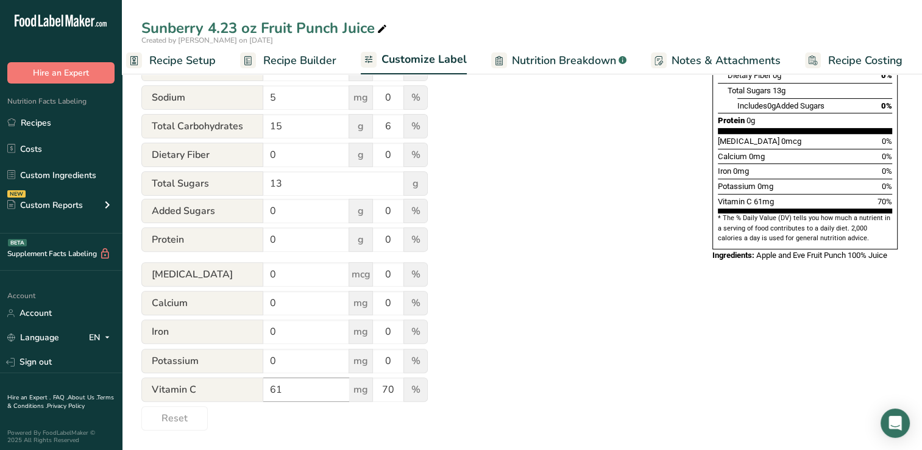
type input "1 Serving Per Container"
click at [289, 390] on input "61" at bounding box center [306, 389] width 86 height 24
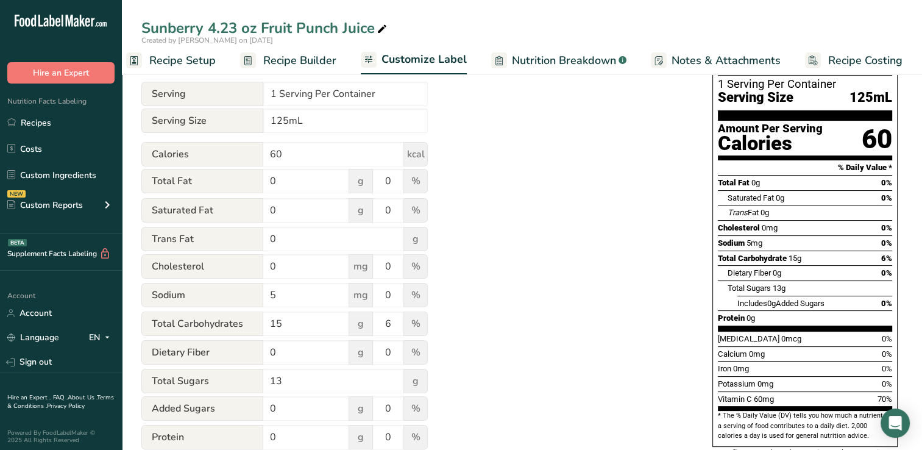
scroll to position [0, 0]
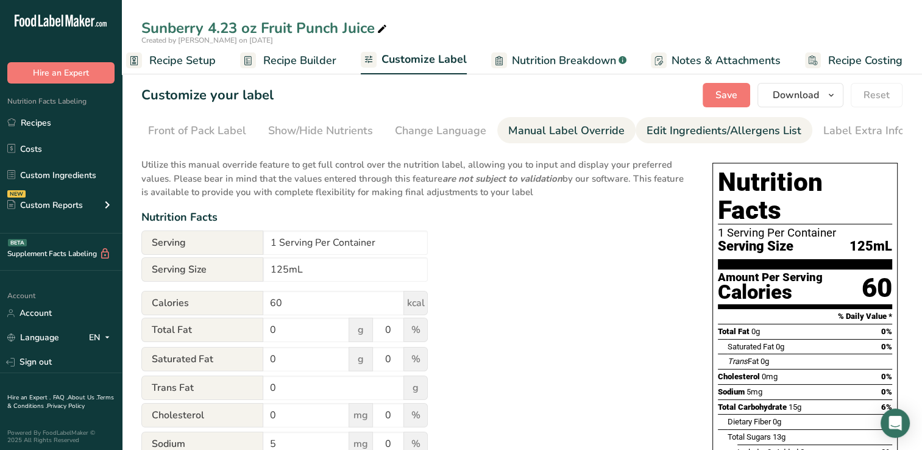
type input "60"
click at [694, 128] on div "Edit Ingredients/Allergens List" at bounding box center [724, 130] width 155 height 16
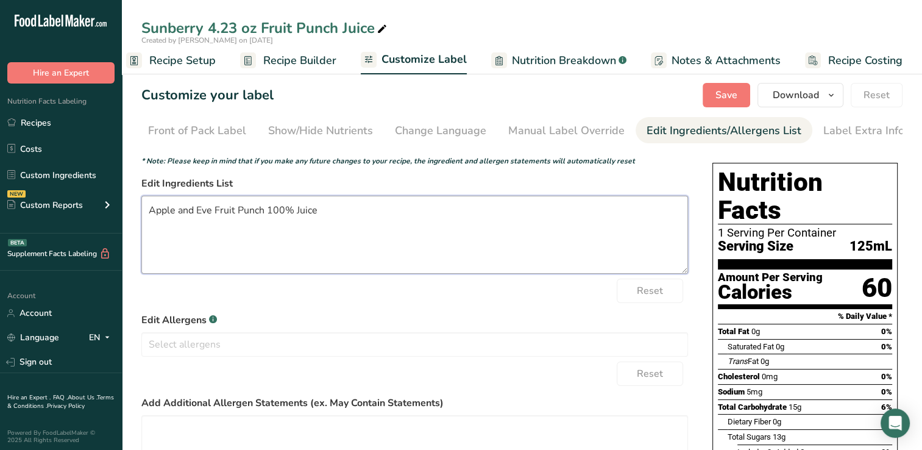
click at [322, 212] on textarea "Apple and Eve Fruit Punch 100% Juice" at bounding box center [414, 235] width 547 height 78
type textarea "A"
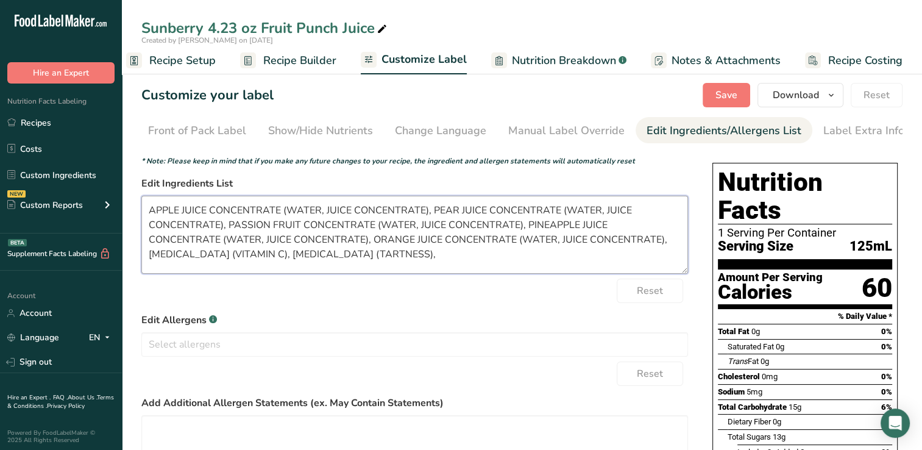
click at [209, 255] on textarea "APPLE JUICE CONCENTRATE (WATER, JUICE CONCENTRATE), PEAR JUICE CONCENTRATE (WAT…" at bounding box center [414, 235] width 547 height 78
drag, startPoint x: 431, startPoint y: 260, endPoint x: 336, endPoint y: 266, distance: 94.7
click at [336, 266] on textarea "APPLE JUICE CONCENTRATE (WATER, JUICE CONCENTRATE), PEAR JUICE CONCENTRATE (WAT…" at bounding box center [414, 235] width 547 height 78
click at [334, 257] on textarea "APPLE JUICE CONCENTRATE (WATER, JUICE CONCENTRATE), PEAR JUICE CONCENTRATE (WAT…" at bounding box center [414, 235] width 547 height 78
click at [430, 260] on textarea "APPLE JUICE CONCENTRATE (WATER, JUICE CONCENTRATE), PEAR JUICE CONCENTRATE (WAT…" at bounding box center [414, 235] width 547 height 78
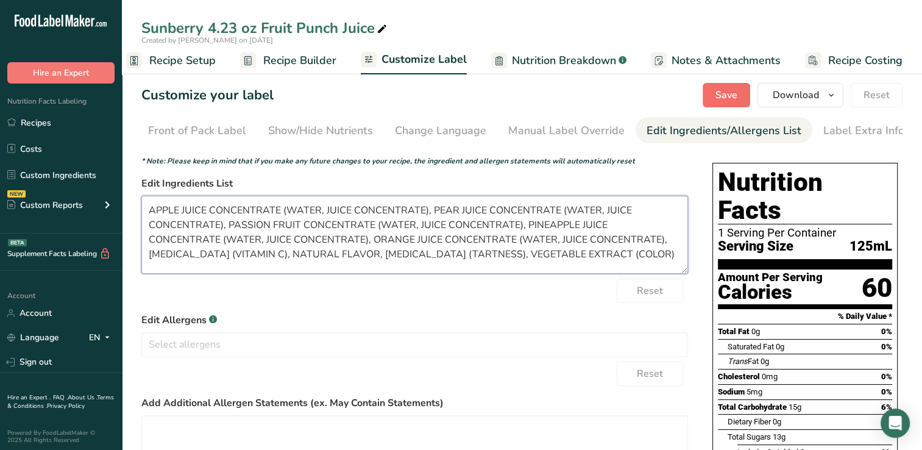
type textarea "APPLE JUICE CONCENTRATE (WATER, JUICE CONCENTRATE), PEAR JUICE CONCENTRATE (WAT…"
drag, startPoint x: 727, startPoint y: 92, endPoint x: 720, endPoint y: 95, distance: 7.9
click at [720, 95] on span "Save" at bounding box center [726, 95] width 22 height 15
drag, startPoint x: 927, startPoint y: 59, endPoint x: 565, endPoint y: 265, distance: 416.5
click at [565, 265] on textarea "APPLE JUICE CONCENTRATE (WATER, JUICE CONCENTRATE), PEAR JUICE CONCENTRATE (WAT…" at bounding box center [414, 235] width 547 height 78
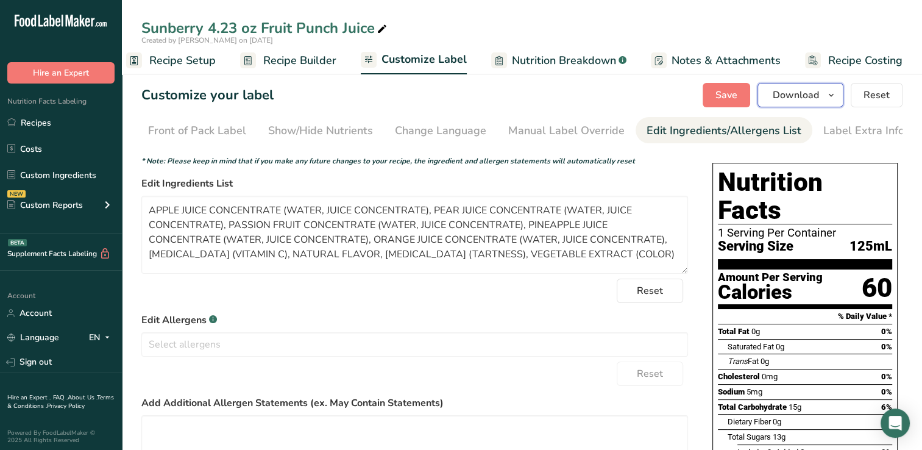
click at [797, 93] on span "Download" at bounding box center [796, 95] width 46 height 15
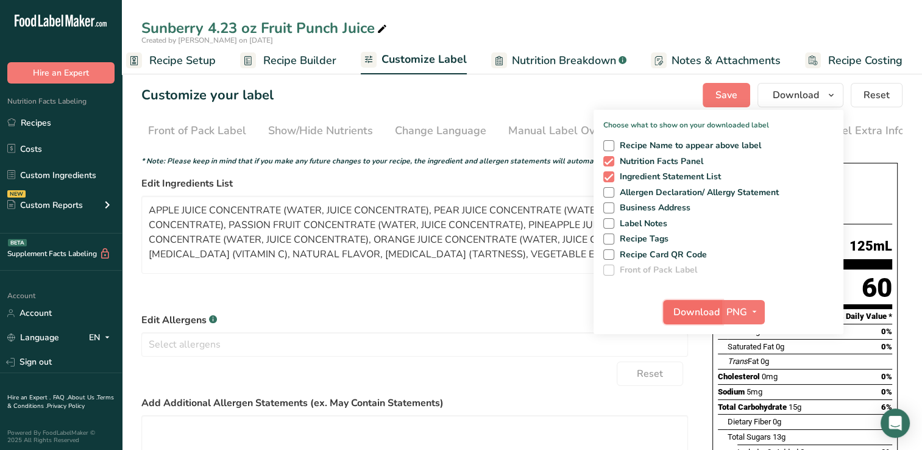
click at [686, 307] on span "Download" at bounding box center [696, 312] width 46 height 15
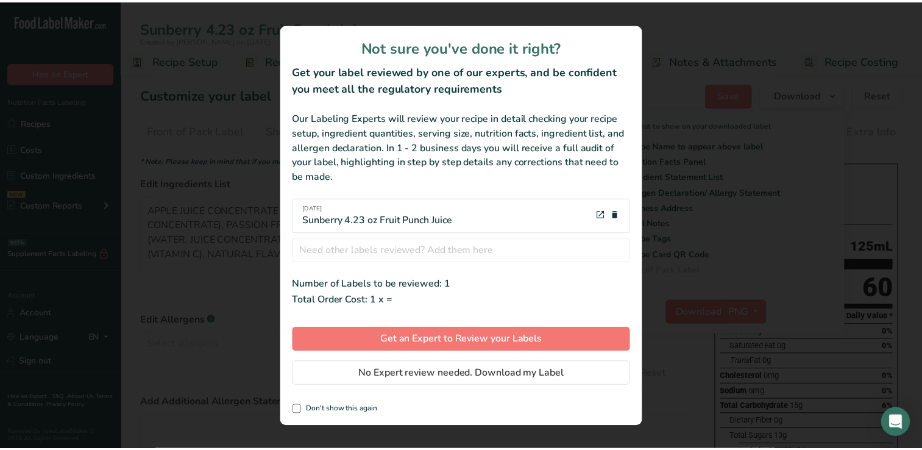
scroll to position [0, 6]
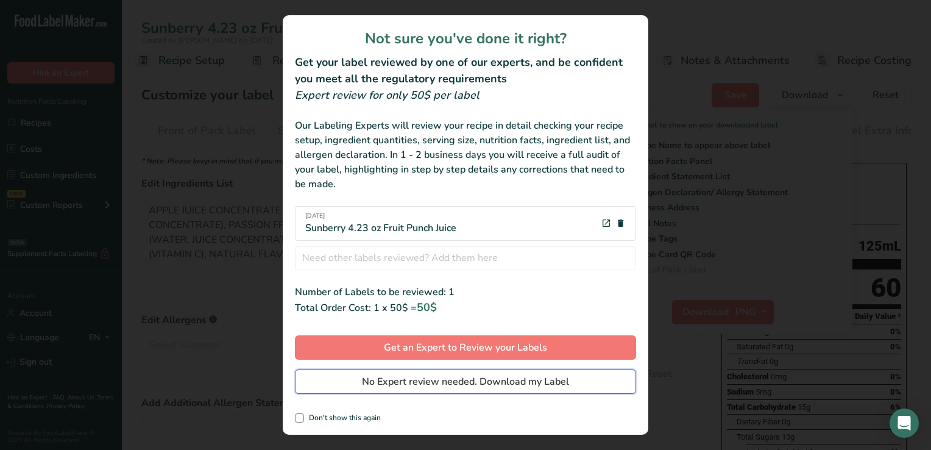
click at [394, 380] on span "No Expert review needed. Download my Label" at bounding box center [465, 381] width 207 height 15
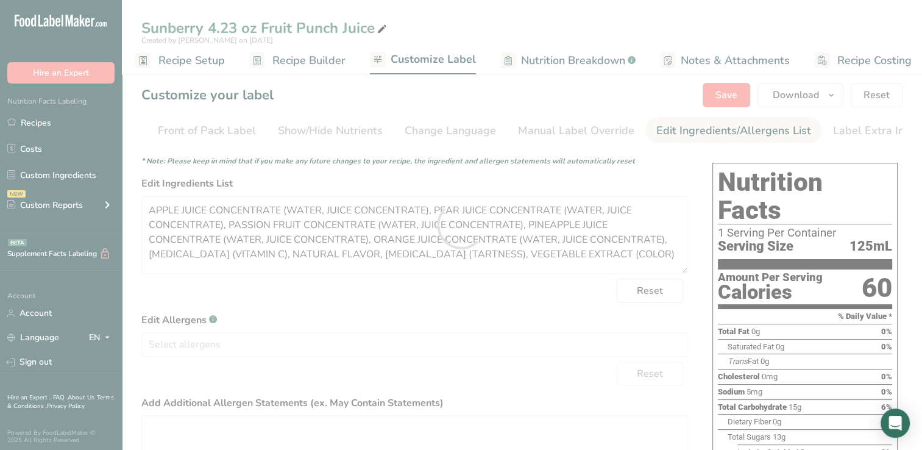
scroll to position [0, 0]
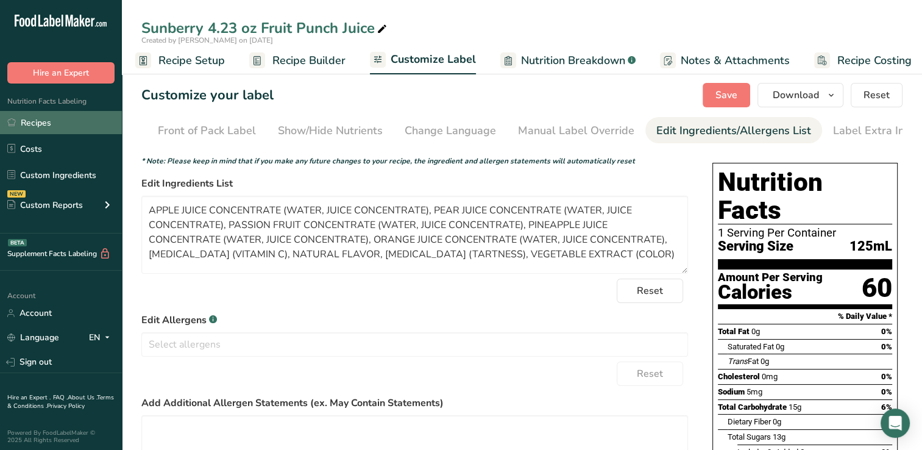
click at [41, 123] on link "Recipes" at bounding box center [61, 122] width 122 height 23
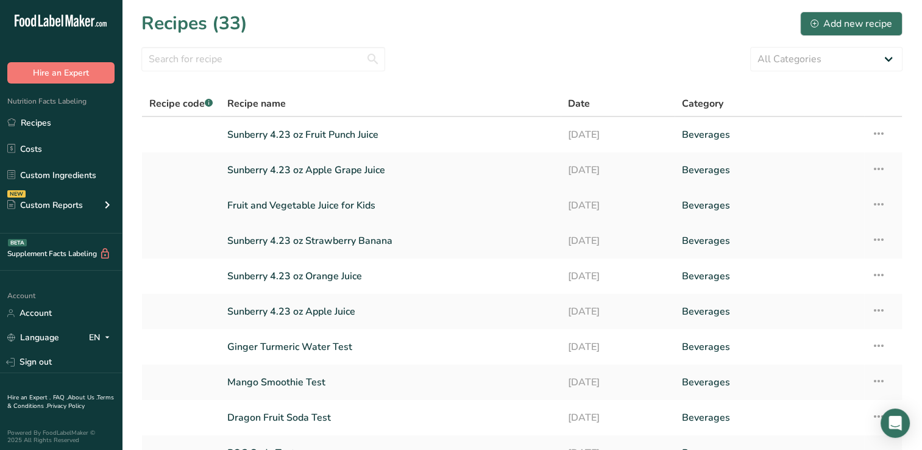
click at [312, 201] on link "Fruit and Vegetable Juice for Kids" at bounding box center [390, 206] width 326 height 26
